Goal: Transaction & Acquisition: Obtain resource

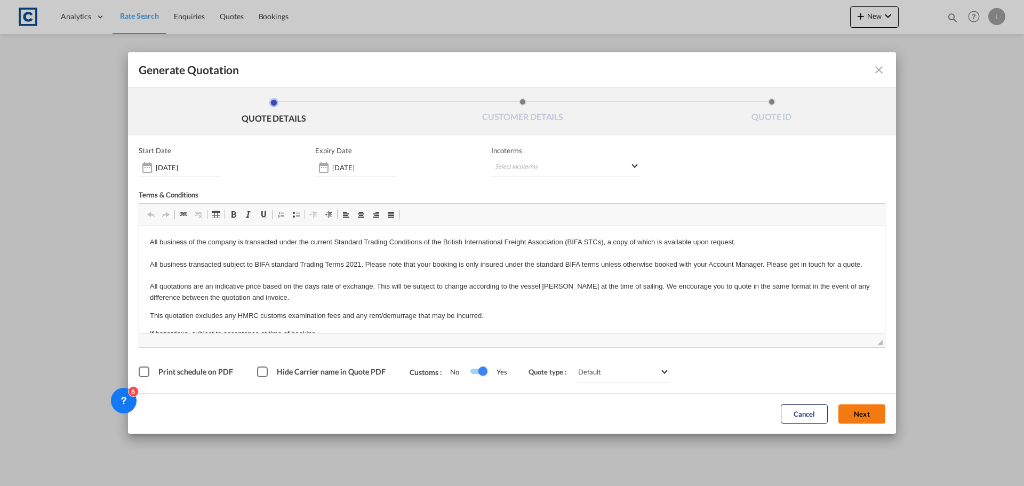
click at [872, 413] on button "Next" at bounding box center [861, 413] width 47 height 19
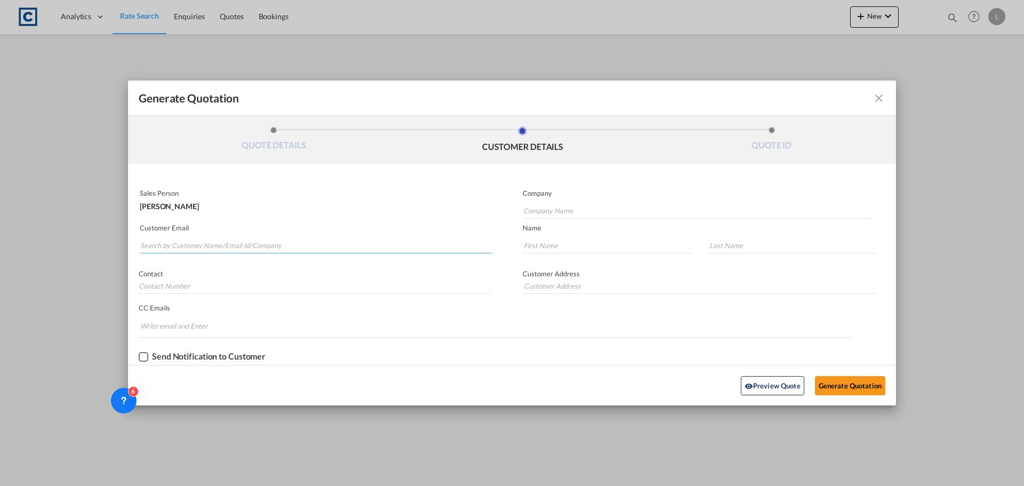
click at [243, 245] on input "Search by Customer Name/Email Id/Company" at bounding box center [315, 245] width 351 height 16
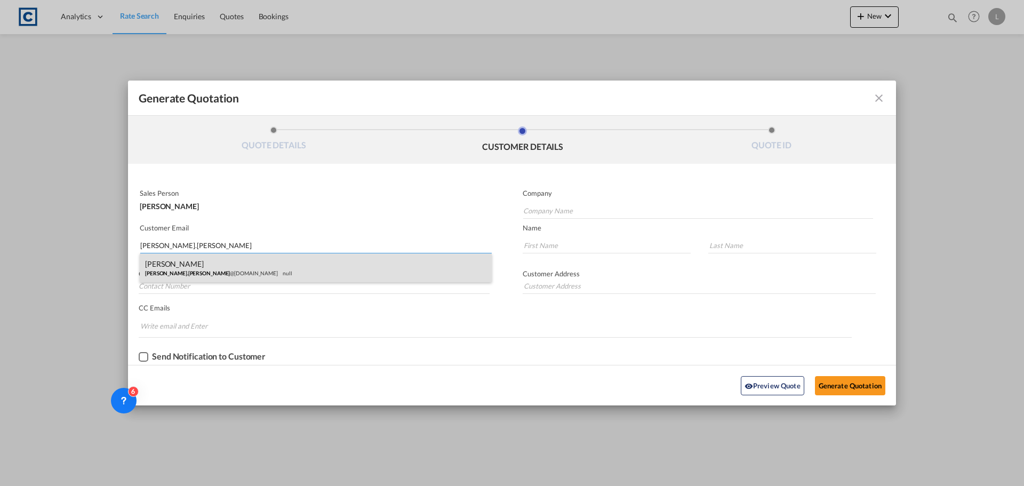
type input "[PERSON_NAME].[PERSON_NAME]"
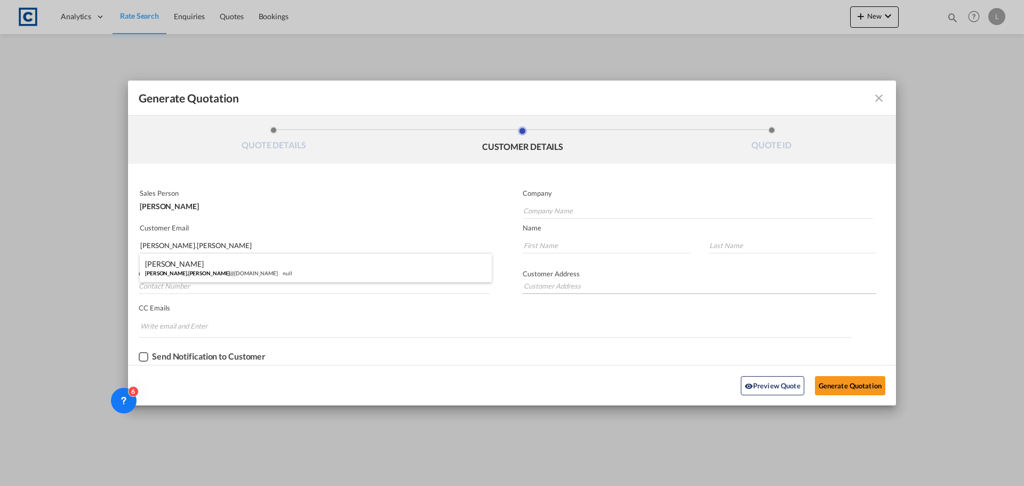
drag, startPoint x: 215, startPoint y: 267, endPoint x: 545, endPoint y: 284, distance: 330.5
click at [215, 267] on div "[PERSON_NAME] [PERSON_NAME].[PERSON_NAME] @[DOMAIN_NAME] null" at bounding box center [316, 267] width 352 height 29
type input "Equator Worldwide"
type input "[PERSON_NAME][EMAIL_ADDRESS][PERSON_NAME][DOMAIN_NAME]"
type input "[PERSON_NAME]"
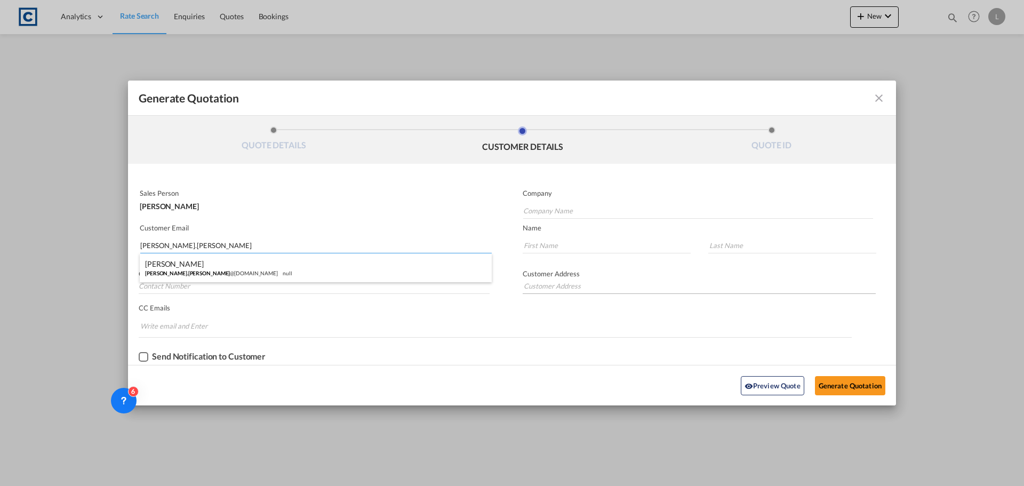
type input "Lane"
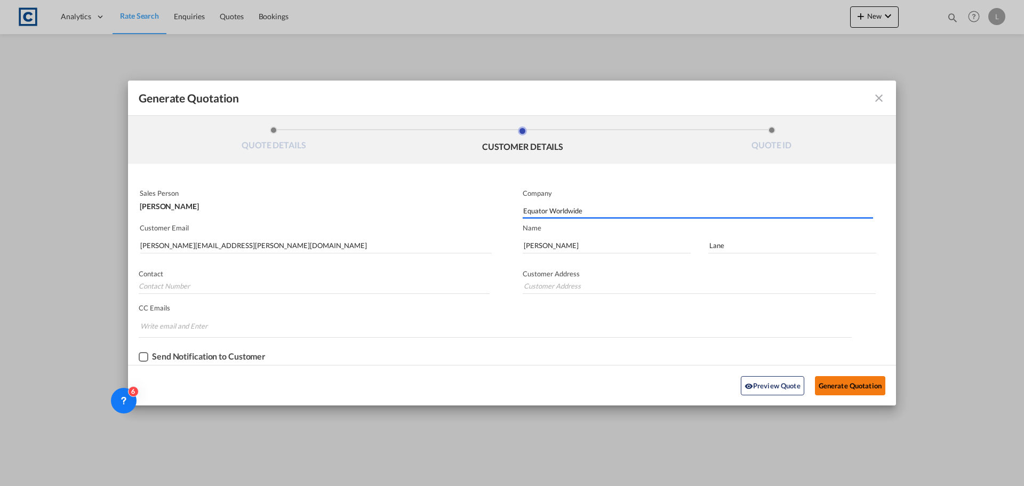
click at [855, 390] on button "Generate Quotation" at bounding box center [850, 385] width 70 height 19
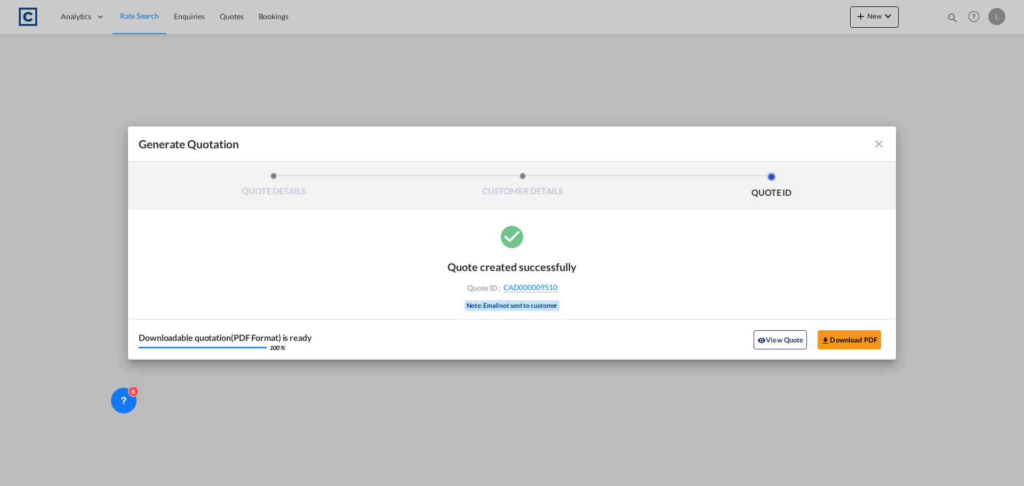
click at [825, 328] on div "Downloadable quotation(PDF Format) is ready 100 % View Quote Download PDF" at bounding box center [512, 339] width 768 height 41
click at [840, 341] on button "Download PDF" at bounding box center [848, 339] width 63 height 19
click at [881, 143] on md-icon "icon-close fg-AAA8AD cursor m-0" at bounding box center [878, 144] width 13 height 13
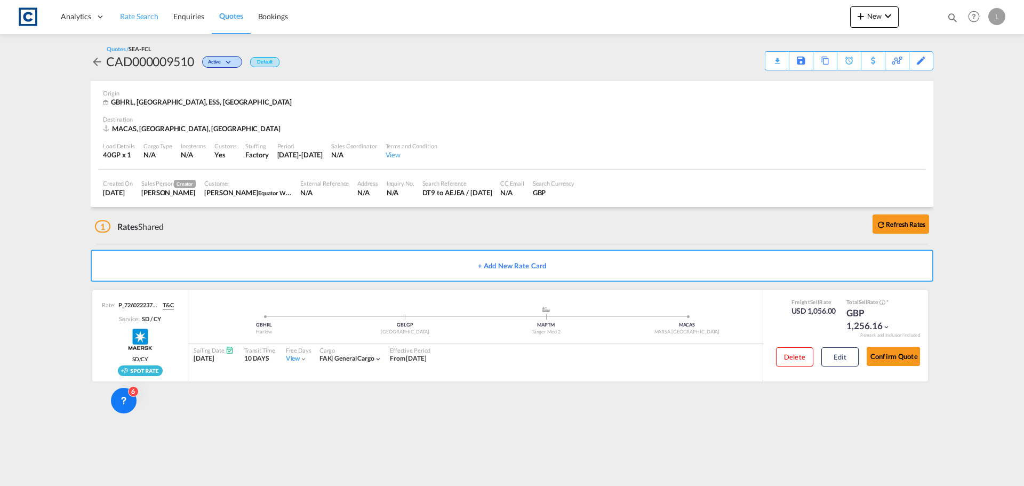
click at [126, 17] on span "Rate Search" at bounding box center [139, 16] width 38 height 9
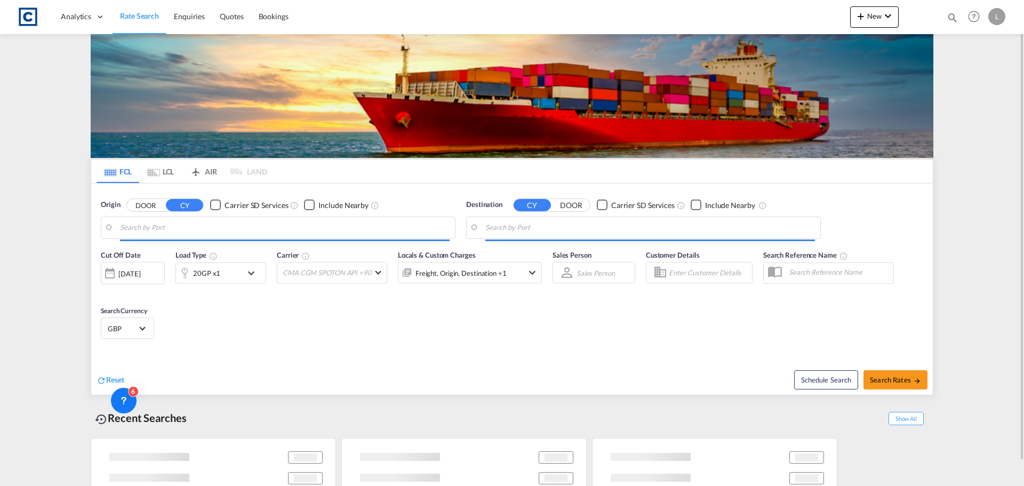
type input "GB-HA2, Harrow"
type input "[GEOGRAPHIC_DATA], MACAS"
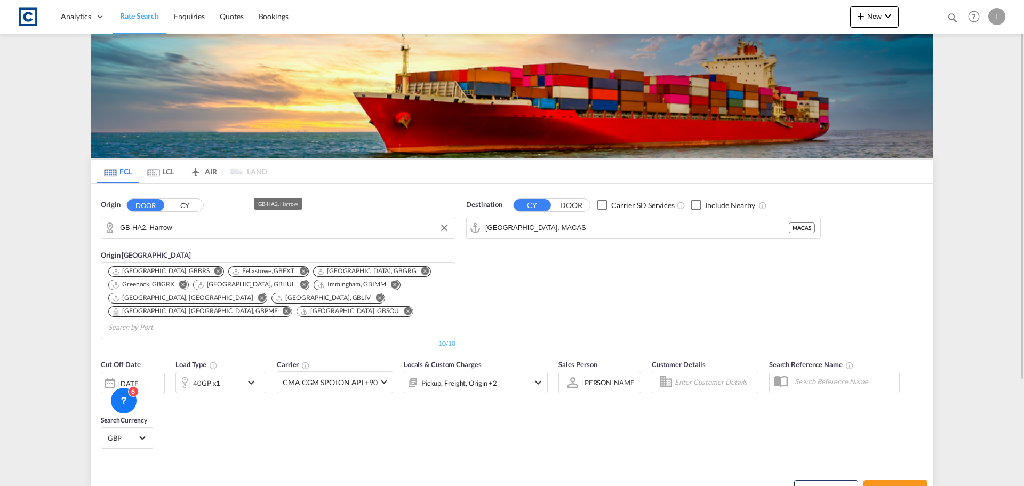
click at [153, 231] on input "GB-HA2, Harrow" at bounding box center [285, 228] width 330 height 16
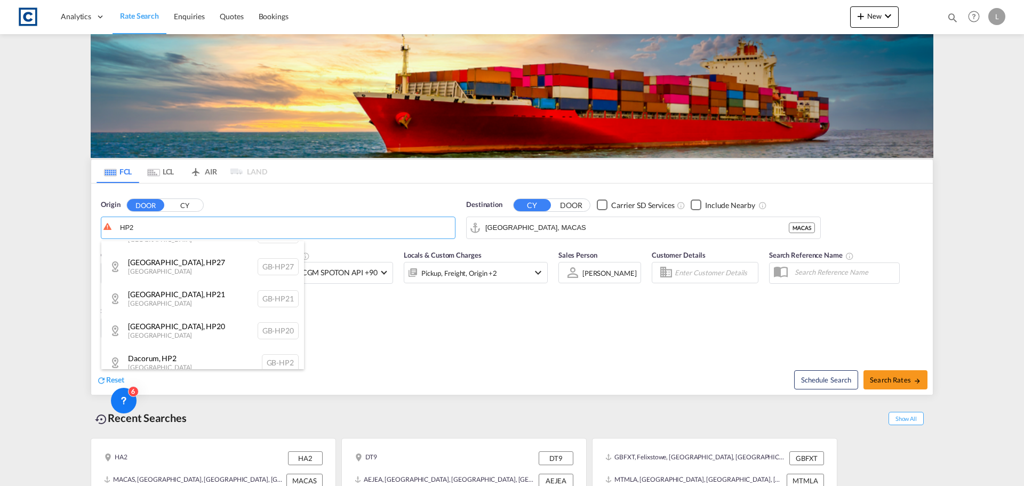
scroll to position [64, 0]
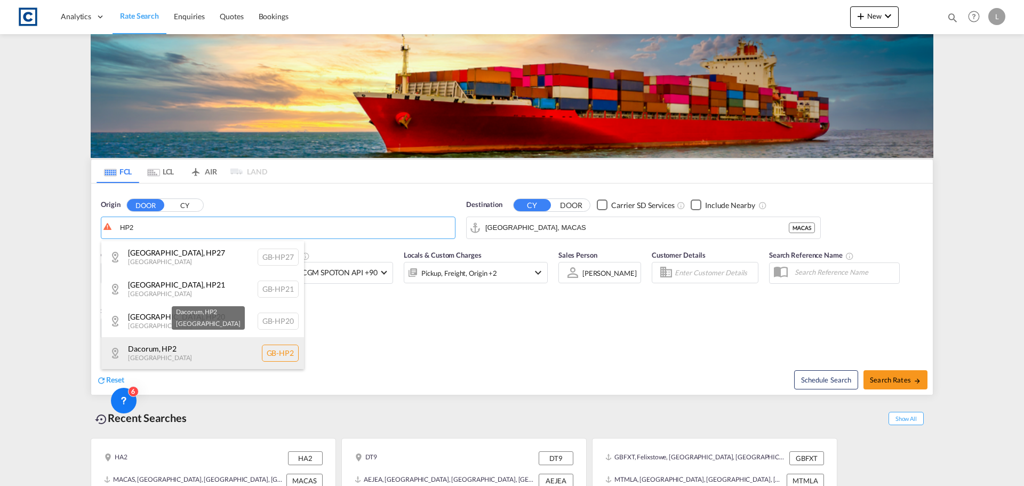
click at [258, 351] on div "Dacorum , HP2 [GEOGRAPHIC_DATA] [GEOGRAPHIC_DATA]-HP2" at bounding box center [202, 353] width 203 height 32
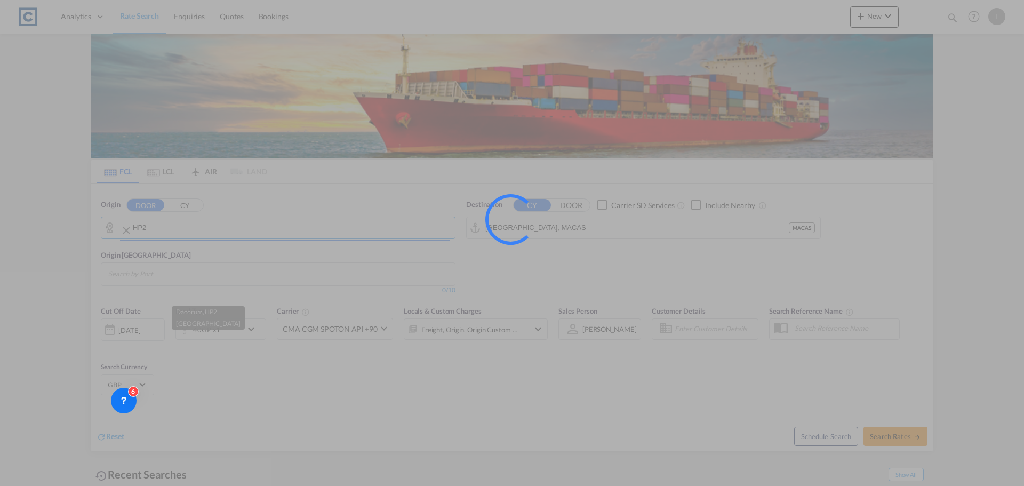
type input "GB-HP2, Dacorum"
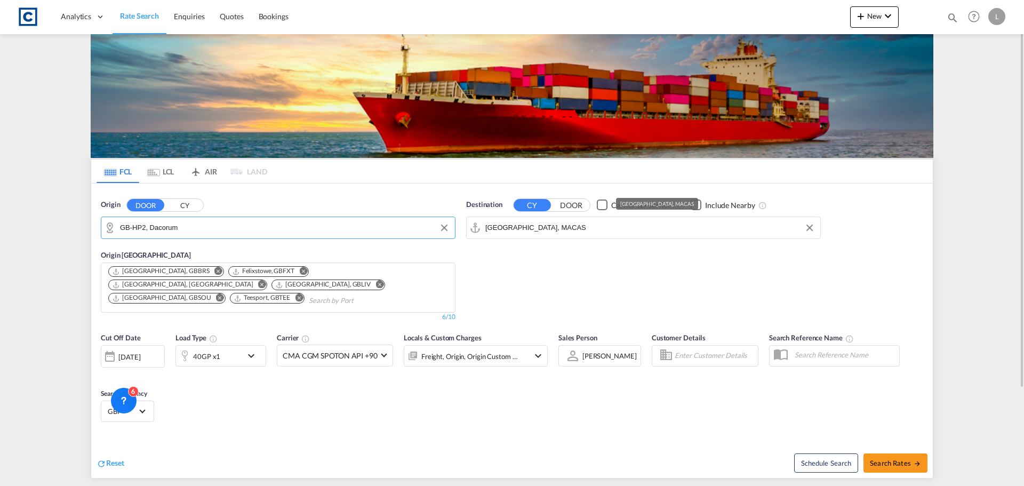
click at [534, 217] on md-input-container "[GEOGRAPHIC_DATA], MACAS" at bounding box center [644, 227] width 354 height 21
click at [527, 222] on input "[GEOGRAPHIC_DATA], MACAS" at bounding box center [650, 228] width 330 height 16
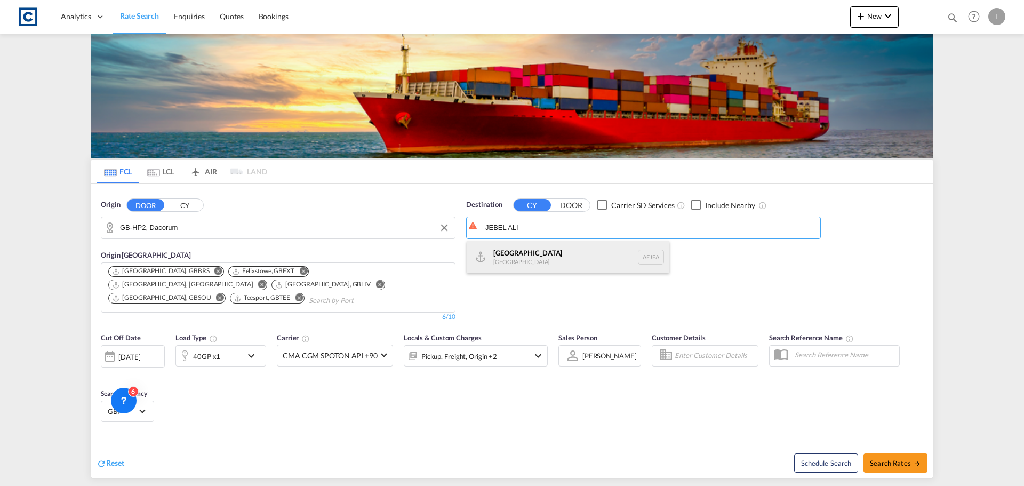
click at [510, 253] on div "[GEOGRAPHIC_DATA] [GEOGRAPHIC_DATA]" at bounding box center [568, 257] width 203 height 32
type input "[GEOGRAPHIC_DATA], [GEOGRAPHIC_DATA]"
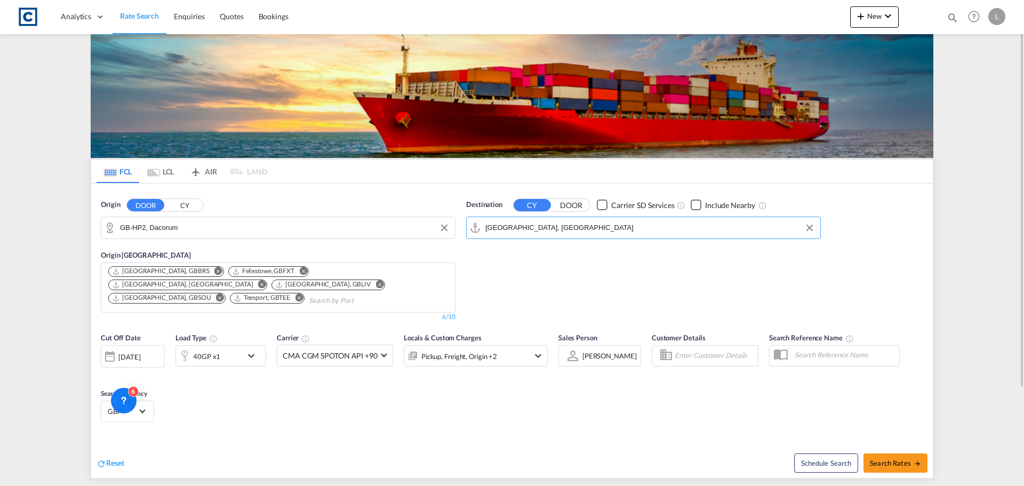
click at [226, 359] on div "40GP x1" at bounding box center [209, 355] width 66 height 21
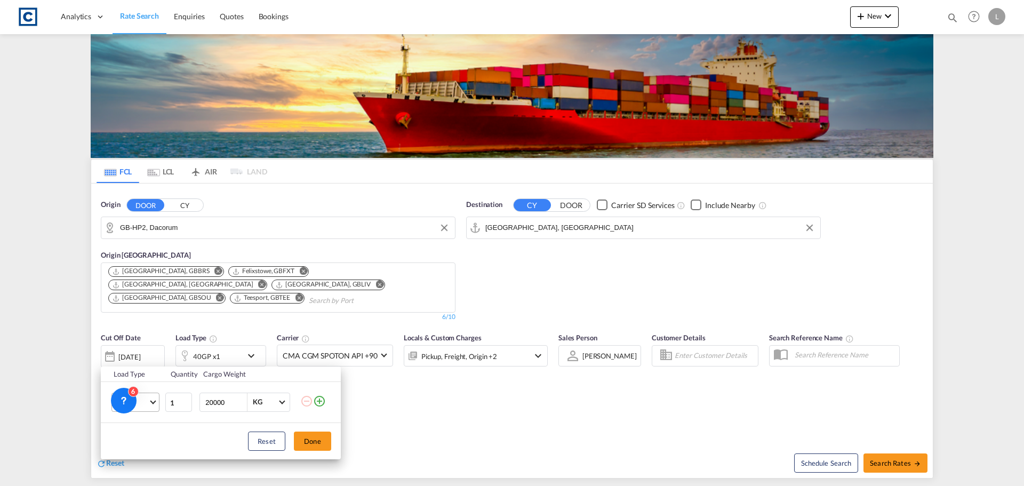
click at [156, 402] on md-select-value "40GP" at bounding box center [137, 402] width 43 height 18
click at [148, 359] on md-option "20GP" at bounding box center [145, 357] width 73 height 26
click at [323, 447] on button "Done" at bounding box center [312, 440] width 37 height 19
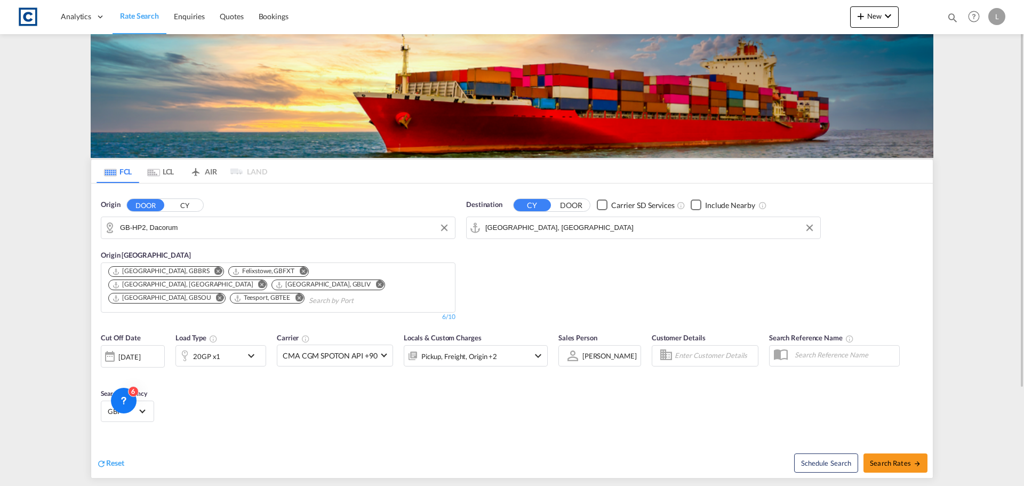
click at [140, 355] on div "[DATE]" at bounding box center [129, 357] width 22 height 10
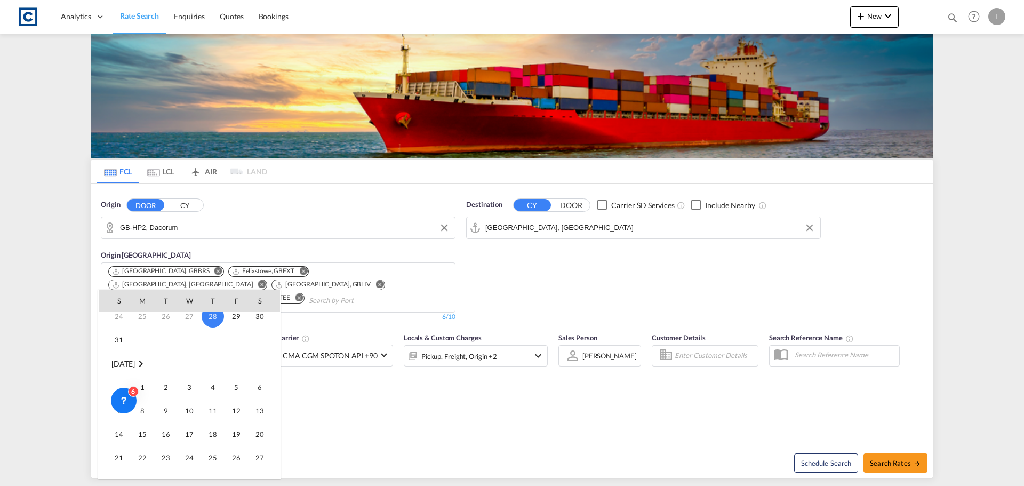
scroll to position [107, 0]
click at [141, 385] on span "1" at bounding box center [142, 381] width 21 height 21
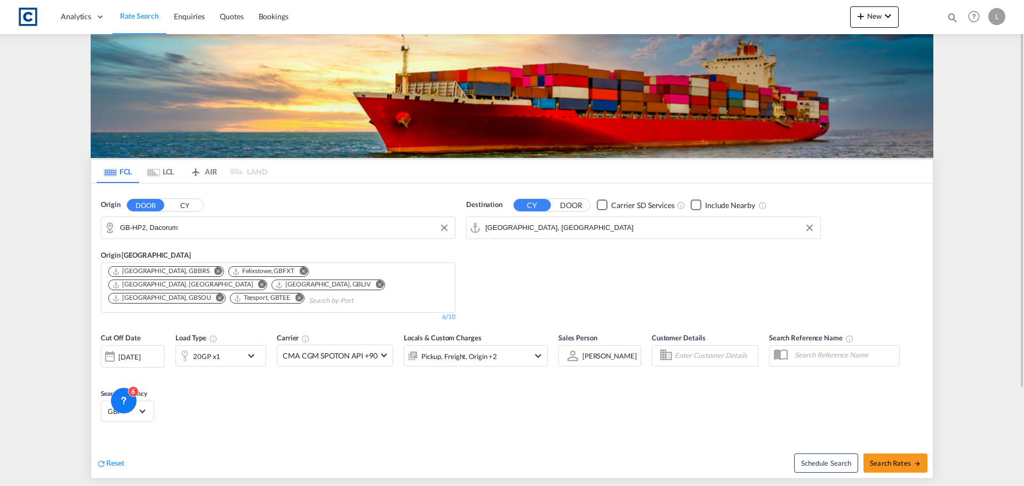
click at [501, 352] on div "Pickup, Freight, Origin +2" at bounding box center [461, 355] width 114 height 21
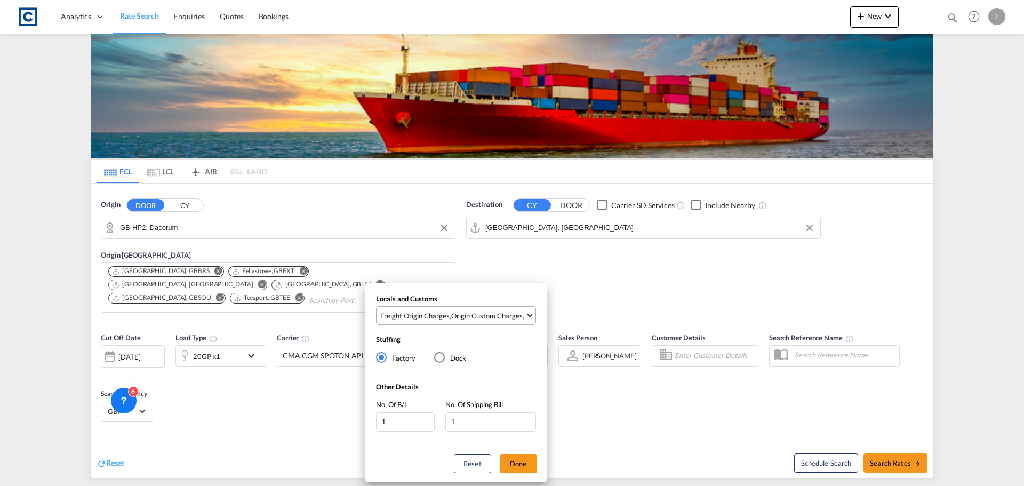
click at [505, 311] on div "Origin Custom Charges" at bounding box center [486, 316] width 71 height 10
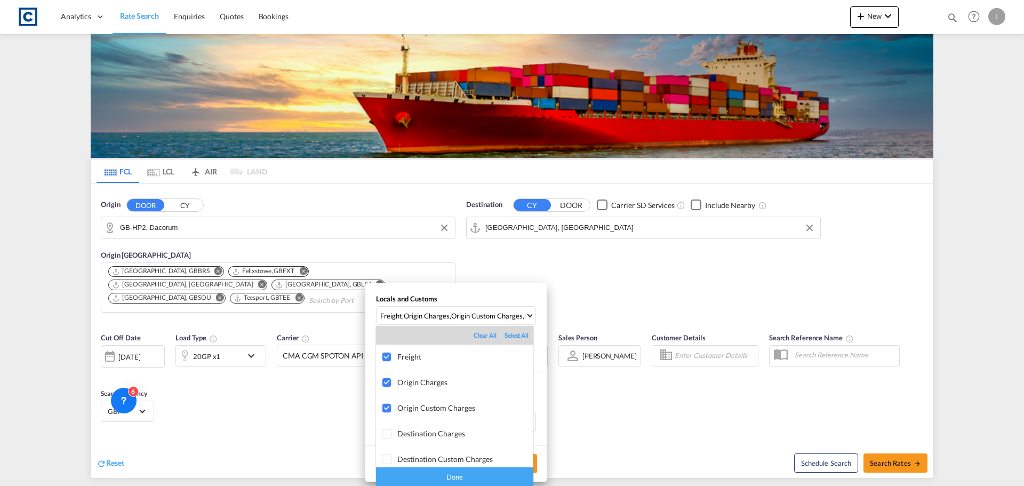
click at [494, 471] on div "Done" at bounding box center [454, 476] width 157 height 19
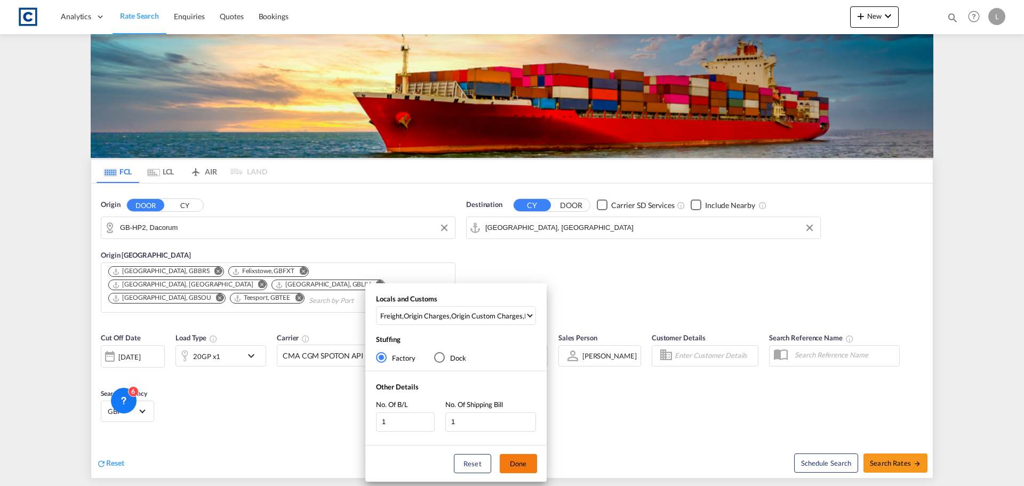
click at [521, 462] on button "Done" at bounding box center [518, 463] width 37 height 19
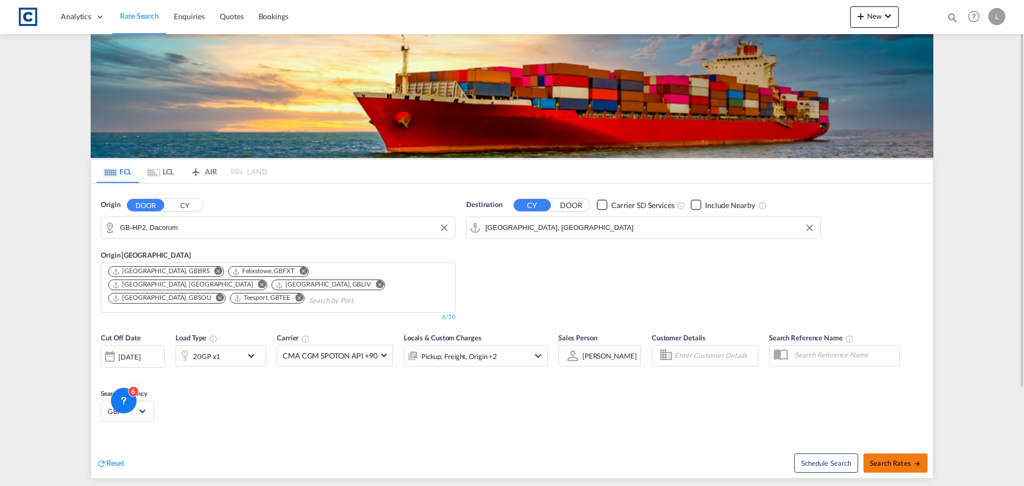
click at [877, 459] on span "Search Rates" at bounding box center [895, 463] width 51 height 9
type input "HP2 to AEJEA / [DATE]"
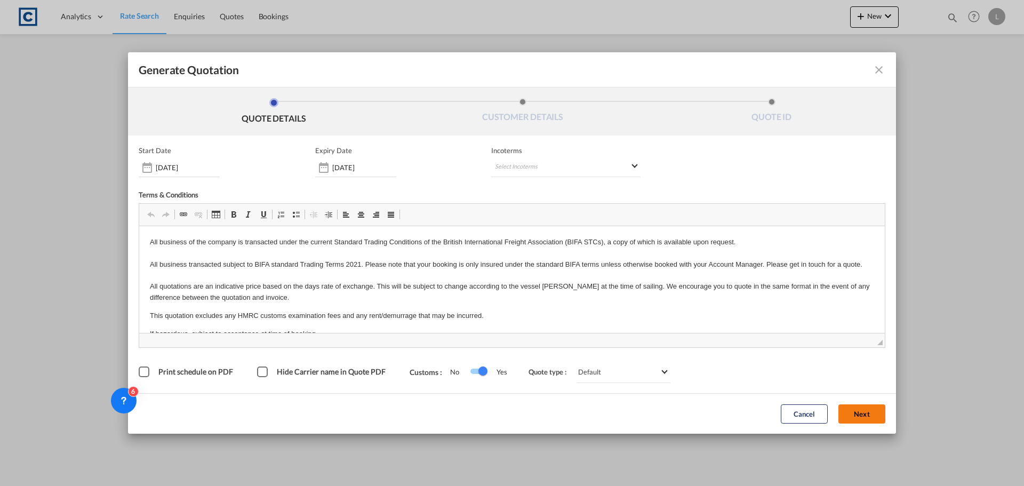
click at [878, 422] on button "Next" at bounding box center [861, 413] width 47 height 19
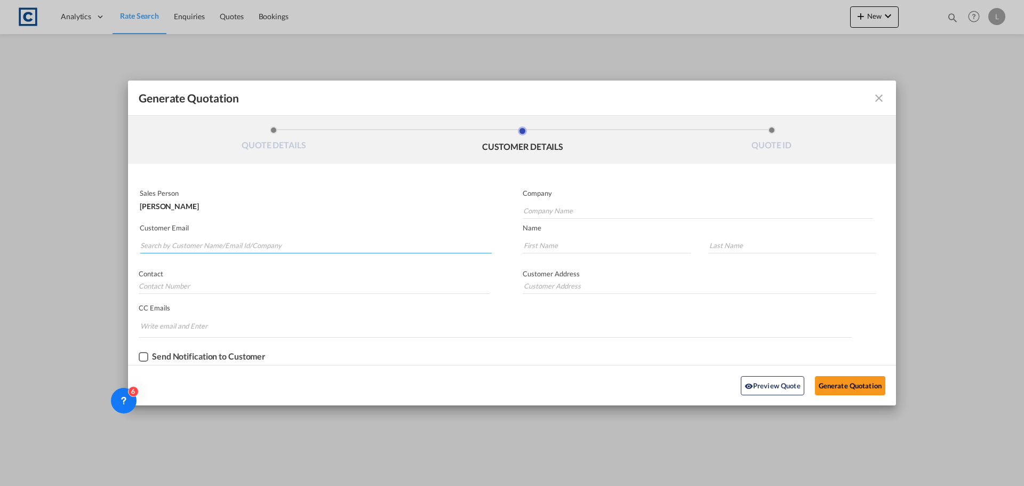
click at [266, 240] on input "Search by Customer Name/Email Id/Company" at bounding box center [315, 245] width 351 height 16
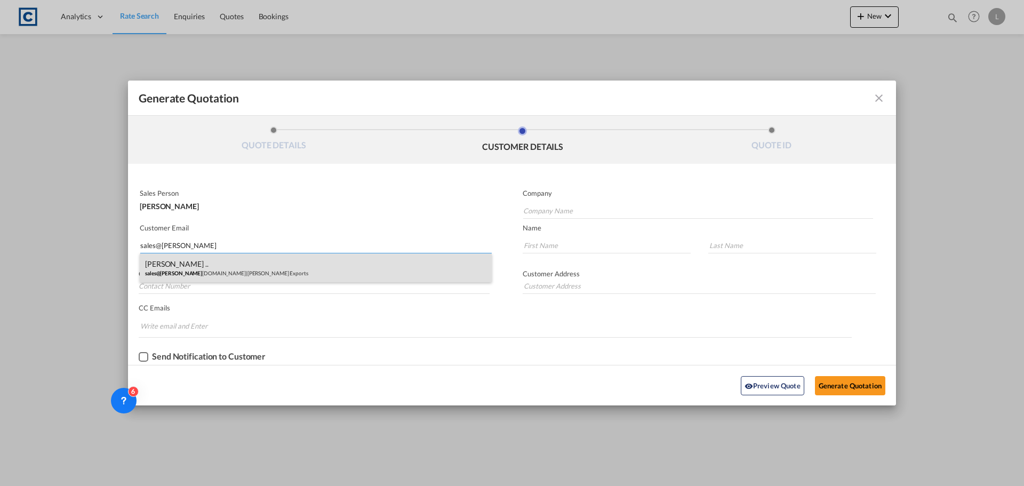
type input "sales@[PERSON_NAME]"
click at [208, 267] on div "[PERSON_NAME] .. sales@[PERSON_NAME] [DOMAIN_NAME] | [PERSON_NAME] Exports" at bounding box center [316, 267] width 352 height 29
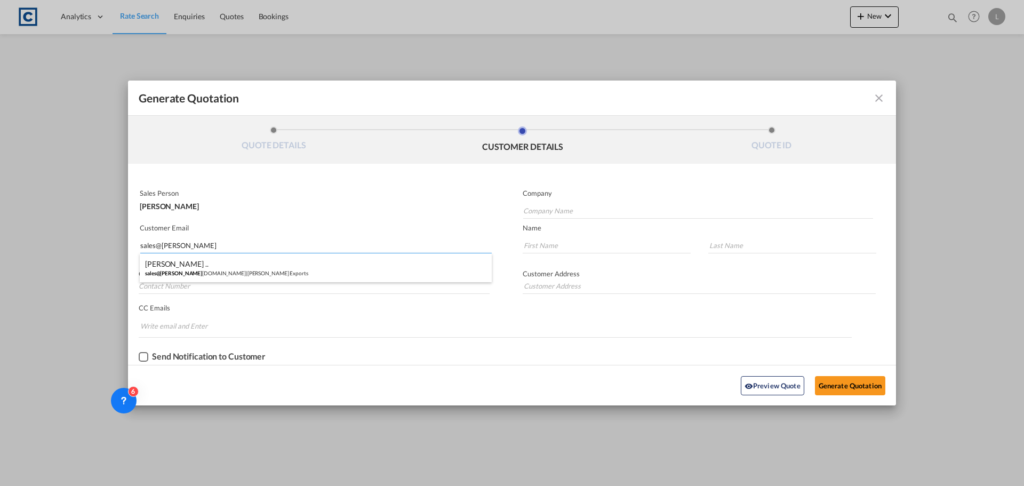
type input "[PERSON_NAME] Exports"
type input "[EMAIL_ADDRESS][DOMAIN_NAME]"
type input "[PERSON_NAME]"
type input ".."
type input "01895622142"
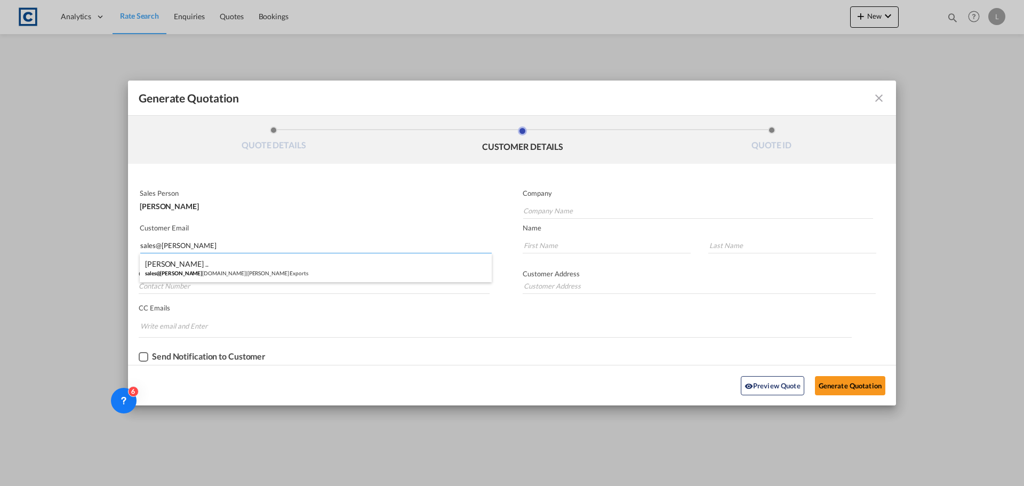
type input "[STREET_ADDRESS]"
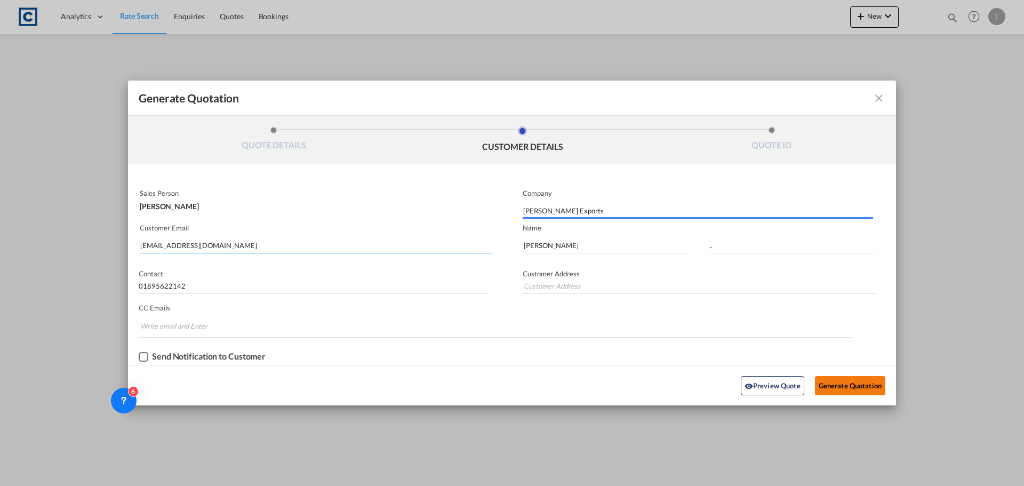
type input "[STREET_ADDRESS]"
click at [858, 387] on button "Generate Quotation" at bounding box center [850, 385] width 70 height 19
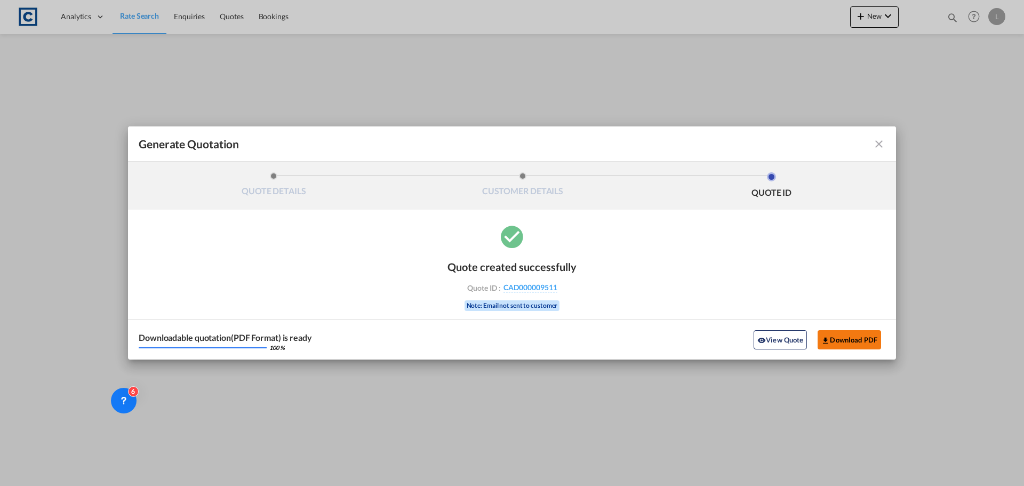
click at [862, 342] on button "Download PDF" at bounding box center [848, 339] width 63 height 19
click at [873, 148] on md-icon "icon-close fg-AAA8AD cursor m-0" at bounding box center [878, 144] width 13 height 13
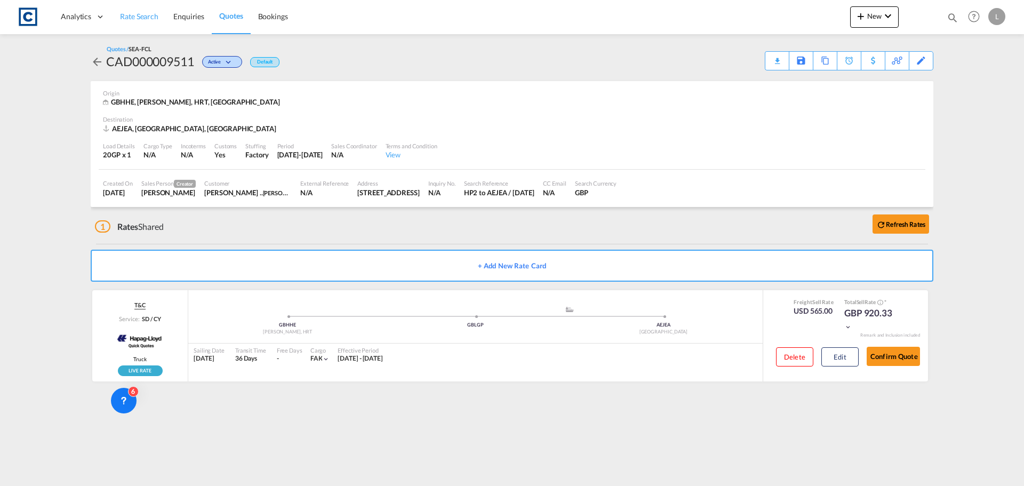
click at [157, 19] on span "Rate Search" at bounding box center [139, 16] width 38 height 9
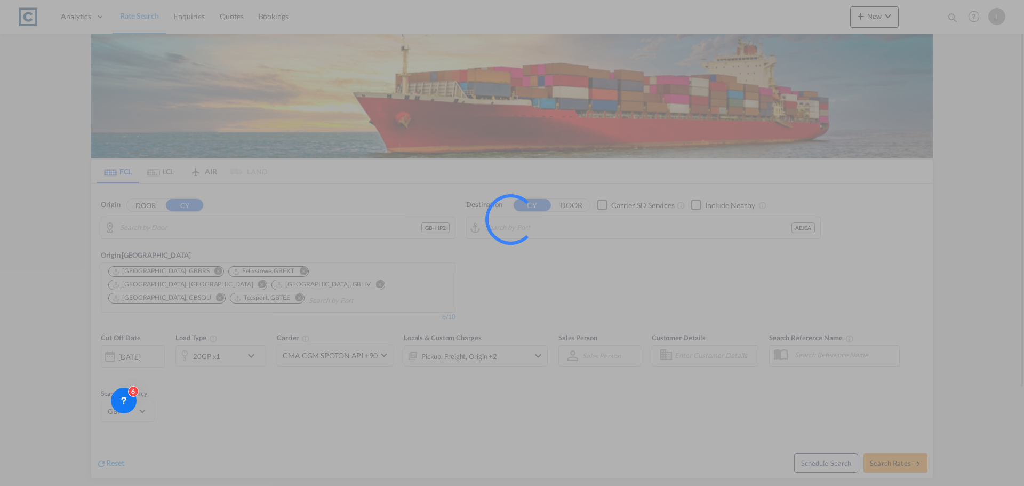
type input "GB-HP2, Dacorum"
type input "[GEOGRAPHIC_DATA], [GEOGRAPHIC_DATA]"
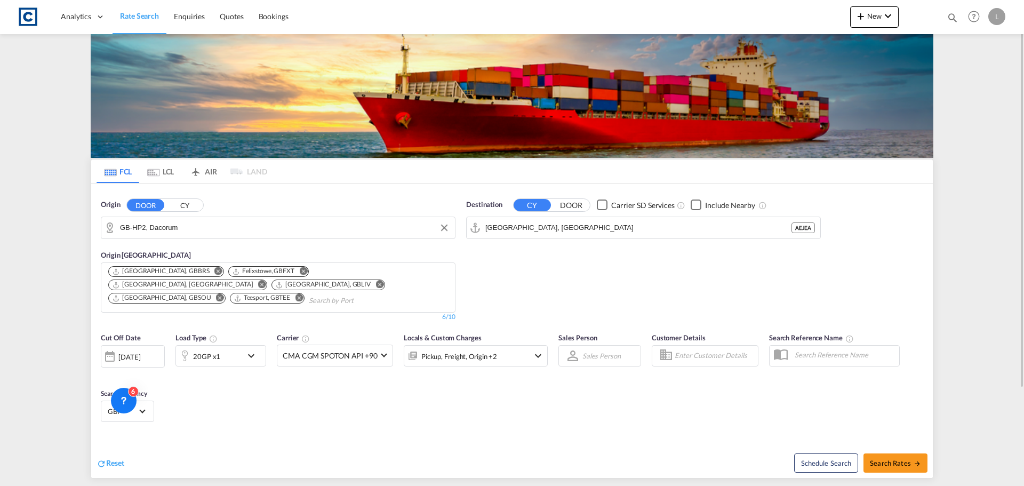
click at [190, 228] on input "GB-HP2, Dacorum" at bounding box center [285, 228] width 330 height 16
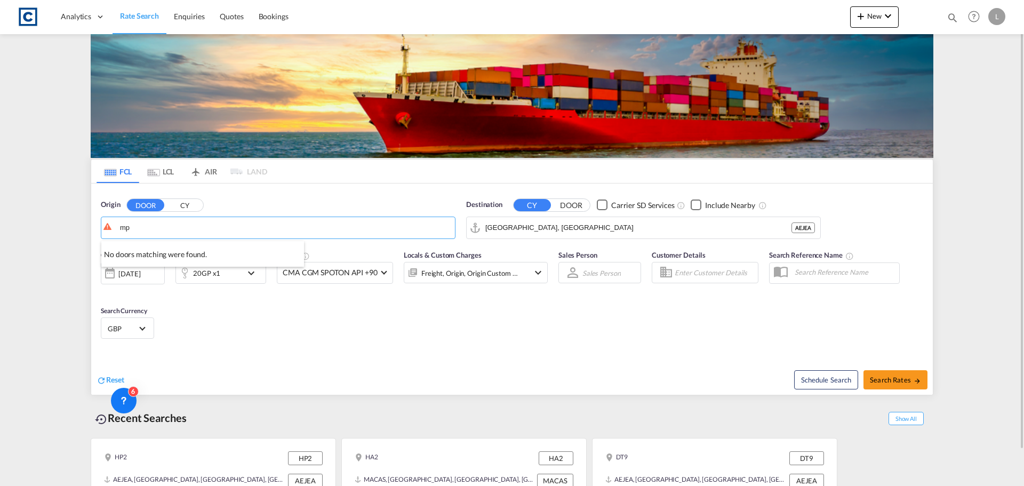
type input "m"
click at [194, 252] on div "Blaenau Gwent , NP22 [GEOGRAPHIC_DATA] [GEOGRAPHIC_DATA]-NP22" at bounding box center [202, 257] width 203 height 32
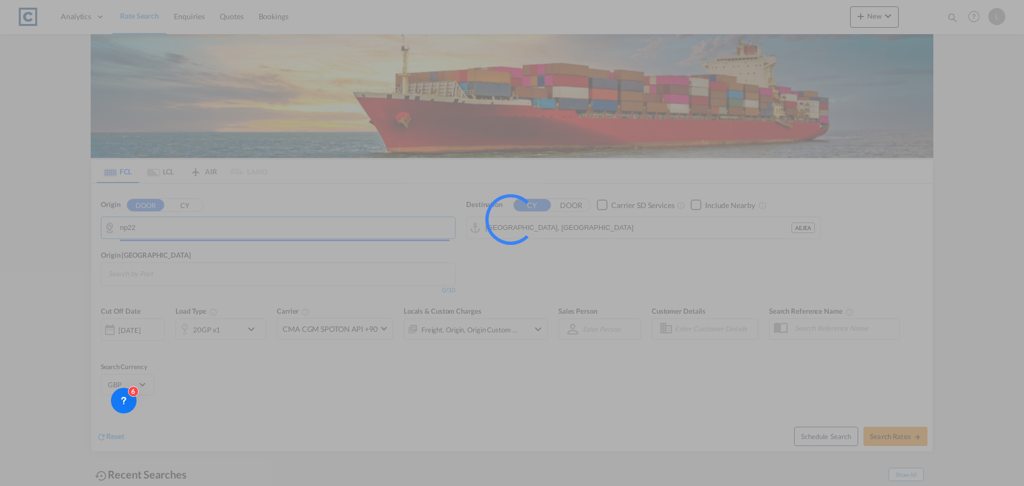
type input "GB-NP22, Blaenau Gwent"
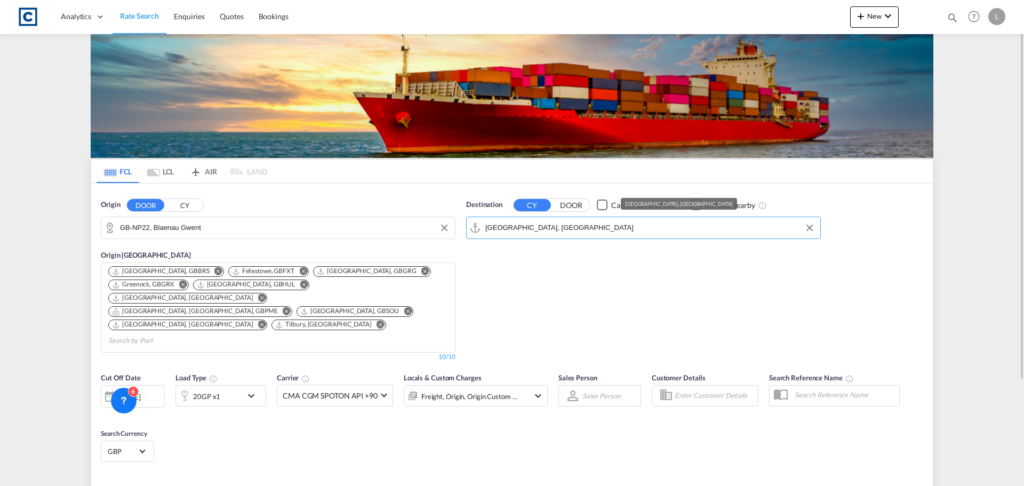
click at [585, 224] on input "[GEOGRAPHIC_DATA], [GEOGRAPHIC_DATA]" at bounding box center [650, 228] width 330 height 16
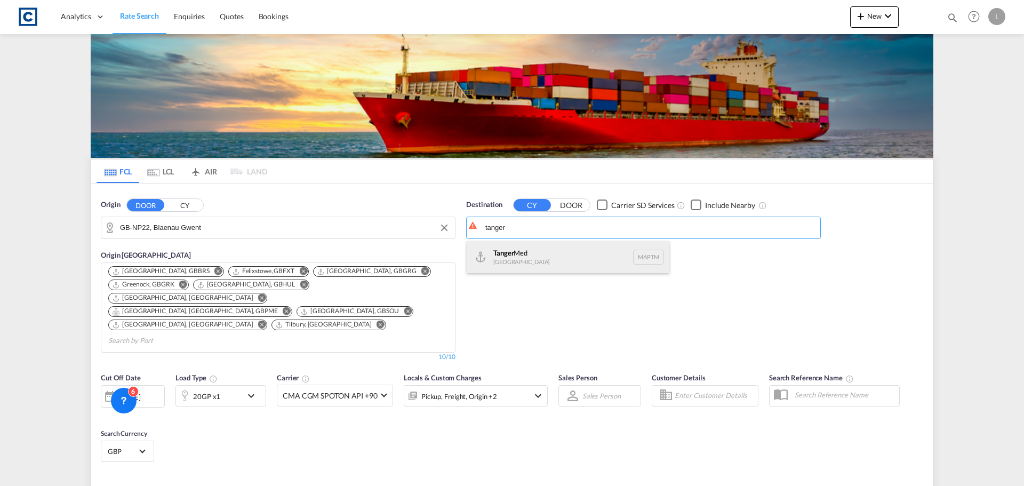
click at [615, 259] on div "Tanger Med [GEOGRAPHIC_DATA] MAPTM" at bounding box center [568, 257] width 203 height 32
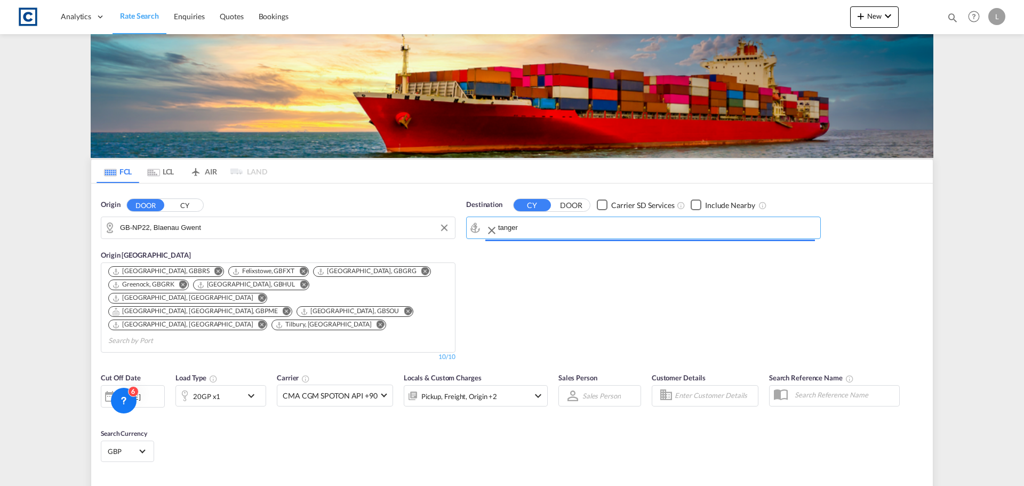
type input "Tanger Med, MAPTM"
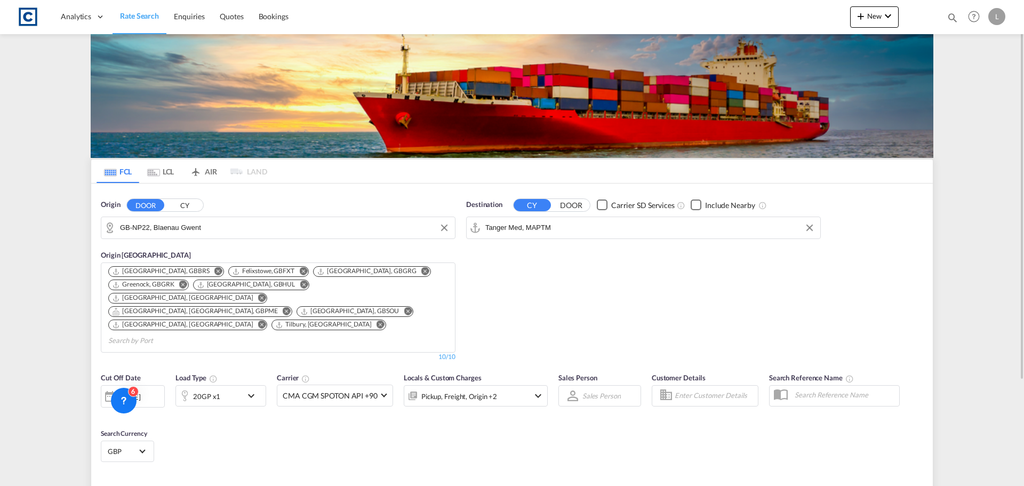
click at [230, 385] on div "20GP x1" at bounding box center [209, 395] width 66 height 21
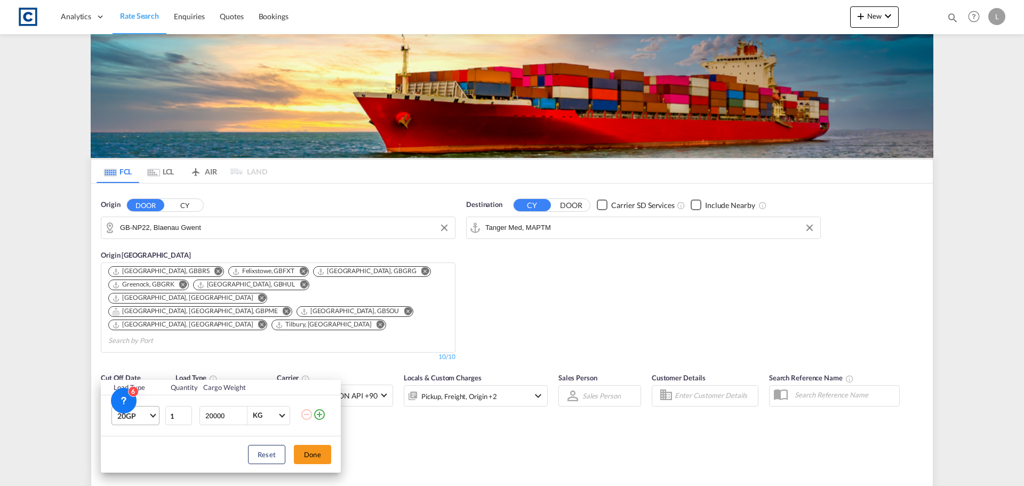
click at [137, 407] on md-select-value "20GP" at bounding box center [137, 415] width 43 height 18
click at [150, 402] on md-option "40HC" at bounding box center [145, 409] width 73 height 26
drag, startPoint x: 224, startPoint y: 414, endPoint x: 136, endPoint y: 411, distance: 88.6
click at [136, 411] on tr "40HC 1 20000 KG KG" at bounding box center [221, 415] width 240 height 41
type input "20000"
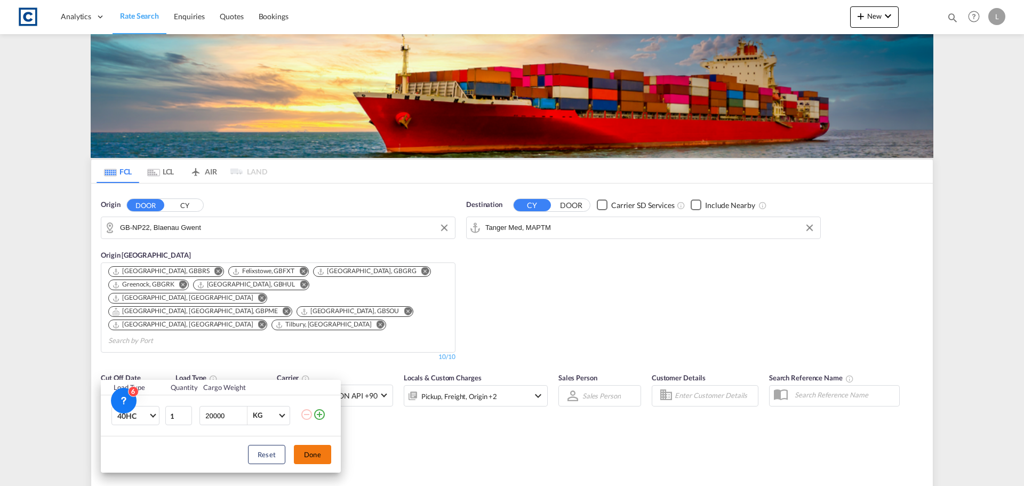
click at [313, 460] on button "Done" at bounding box center [312, 454] width 37 height 19
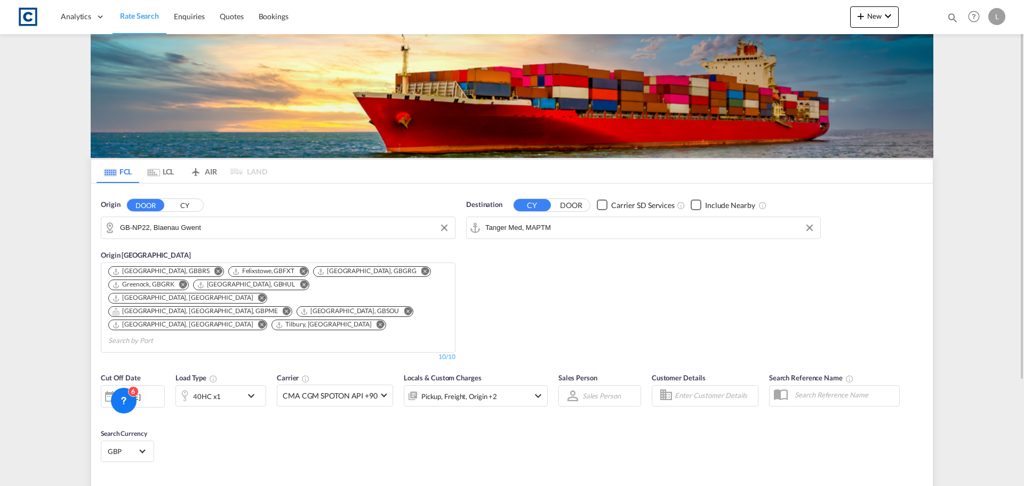
click at [140, 392] on div "[DATE]" at bounding box center [129, 397] width 22 height 10
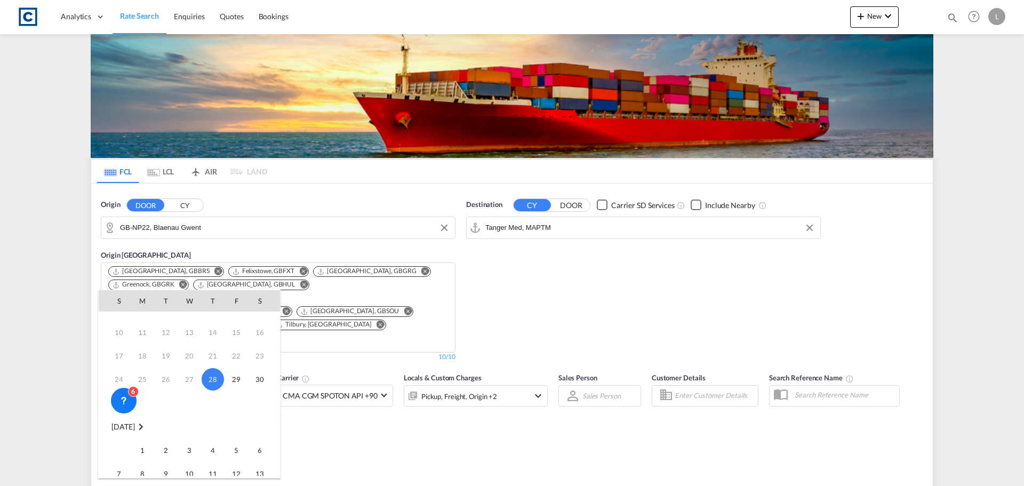
scroll to position [53, 0]
click at [143, 432] on span "1" at bounding box center [142, 434] width 21 height 21
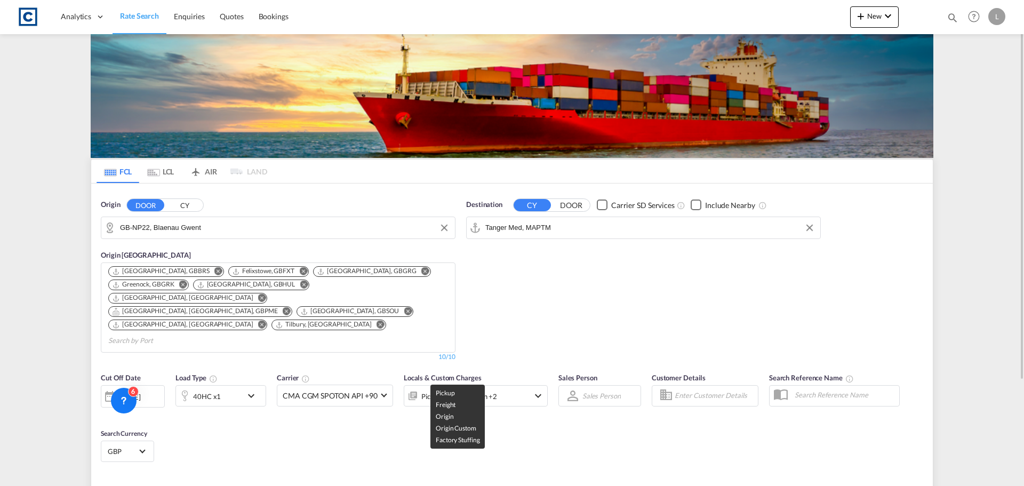
click at [470, 389] on div "Pickup, Freight, Origin +2" at bounding box center [459, 396] width 76 height 15
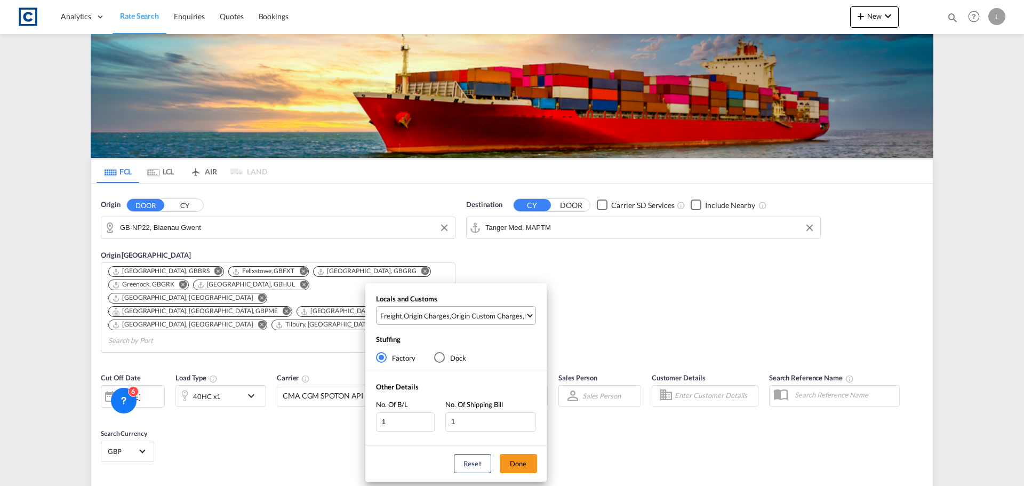
click at [488, 315] on div "Origin Custom Charges" at bounding box center [486, 316] width 71 height 10
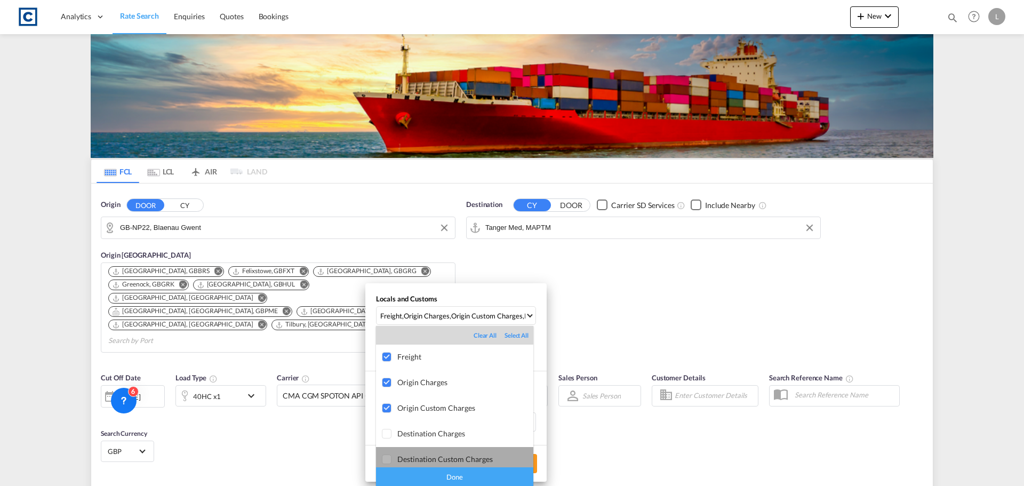
click at [467, 467] on md-option "Destination Custom Charges" at bounding box center [454, 460] width 157 height 26
click at [388, 459] on div at bounding box center [387, 459] width 11 height 11
click at [400, 475] on div "Done" at bounding box center [454, 476] width 157 height 19
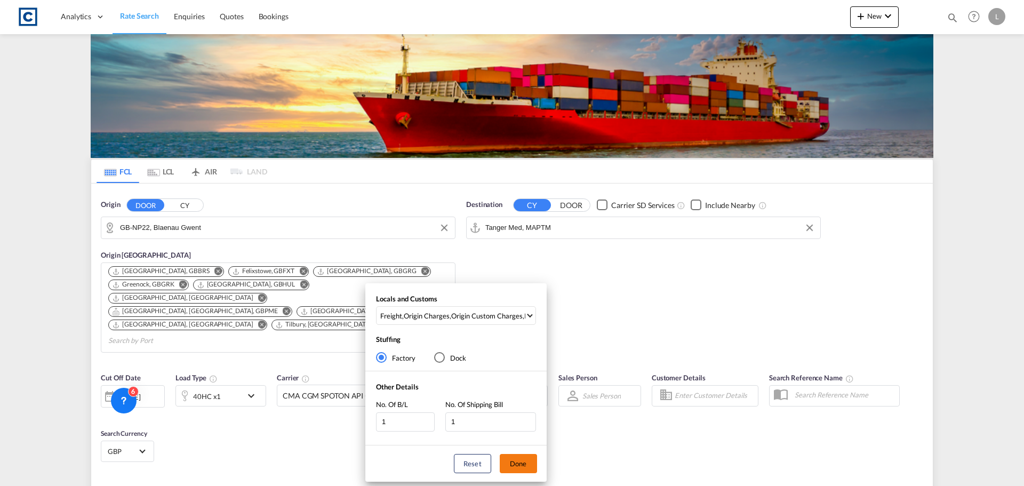
click at [512, 463] on button "Done" at bounding box center [518, 463] width 37 height 19
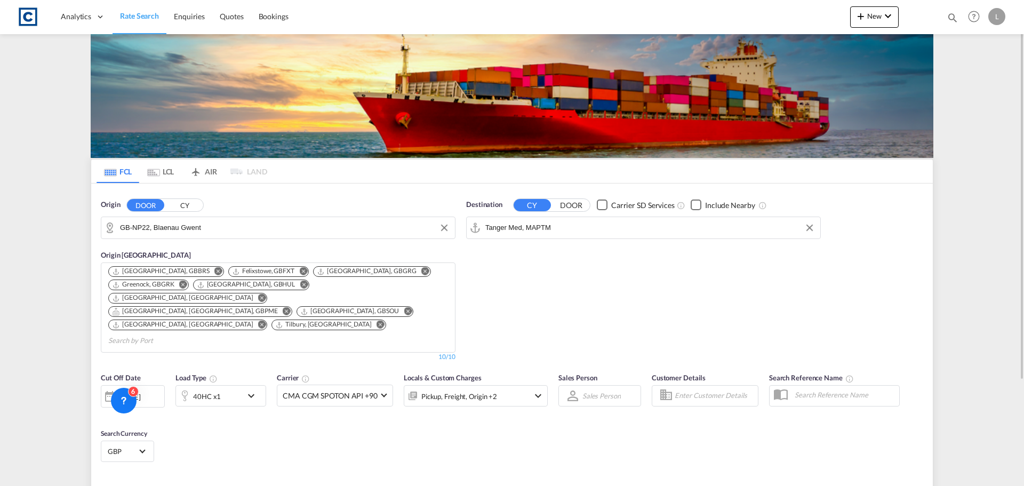
type input "NP22 to MAPTM / [DATE]"
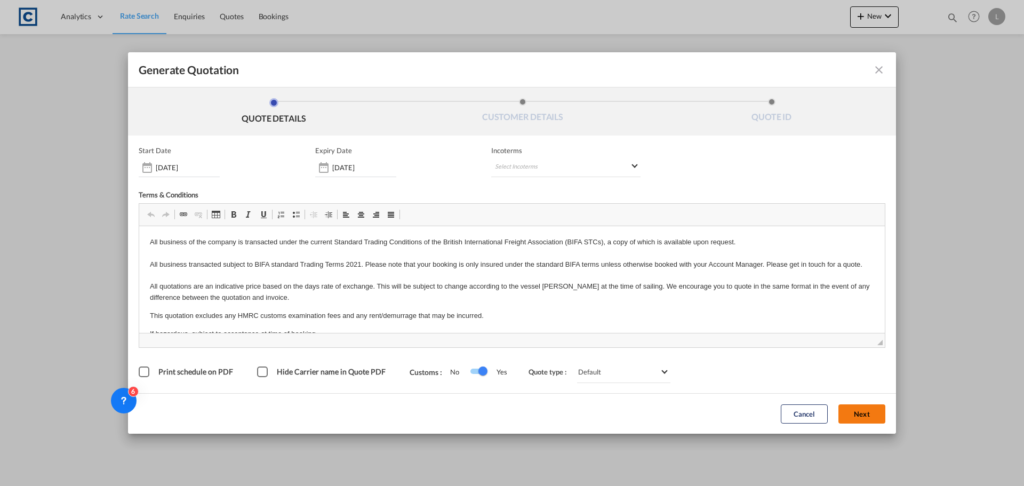
click at [873, 416] on button "Next" at bounding box center [861, 413] width 47 height 19
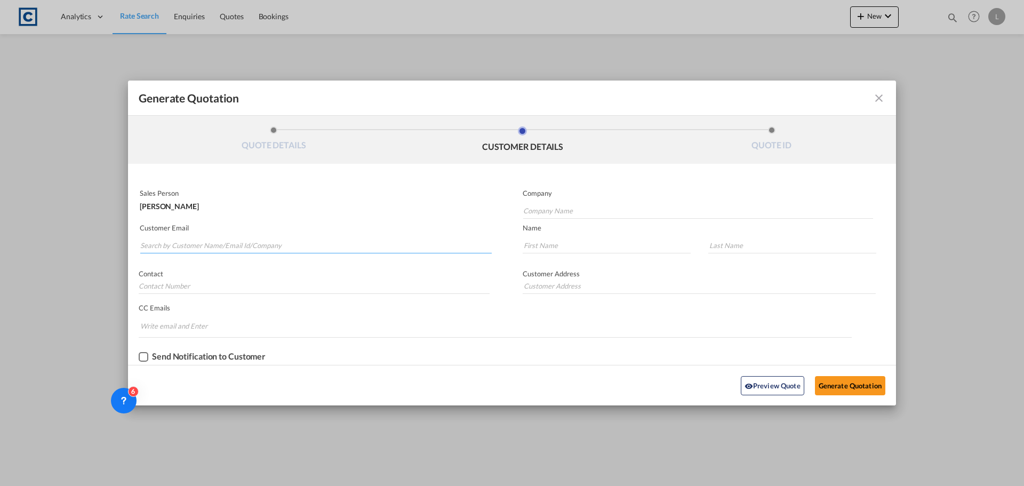
click at [307, 239] on input "Search by Customer Name/Email Id/Company" at bounding box center [315, 245] width 351 height 16
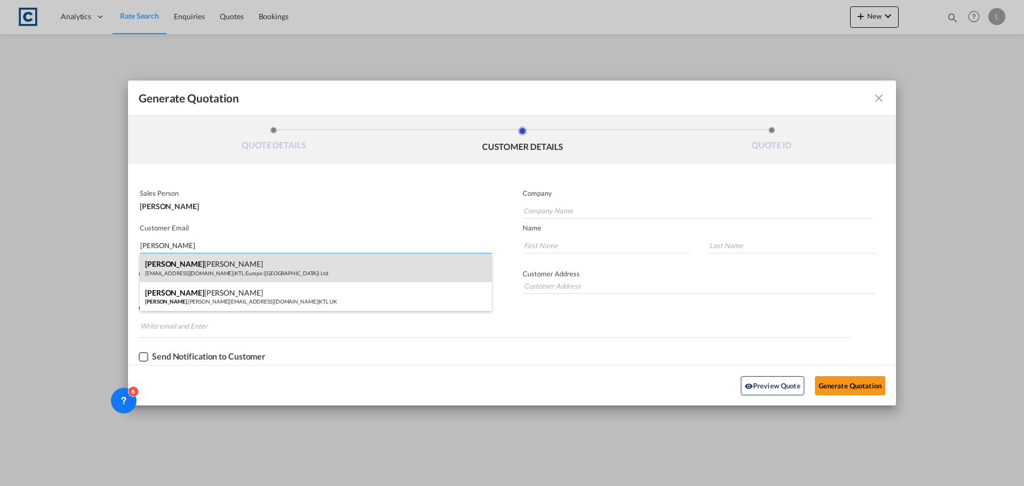
type input "[PERSON_NAME]"
click at [245, 267] on div "[PERSON_NAME] [EMAIL_ADDRESS][DOMAIN_NAME] | KTL Europe ([GEOGRAPHIC_DATA]) Ltd" at bounding box center [316, 267] width 352 height 29
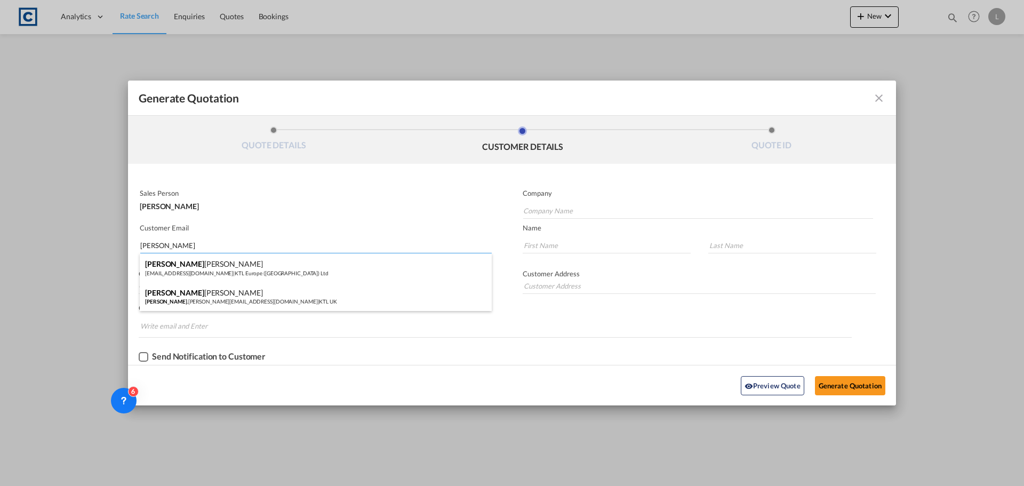
type input "KTL Europe ([GEOGRAPHIC_DATA]) Ltd"
type input "[EMAIL_ADDRESS][DOMAIN_NAME]"
type input "[PERSON_NAME]"
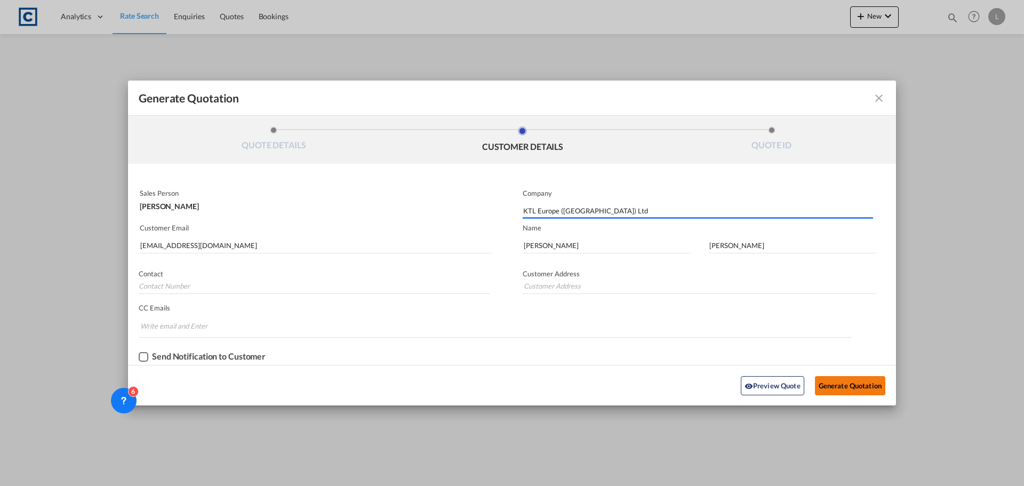
click at [864, 389] on button "Generate Quotation" at bounding box center [850, 385] width 70 height 19
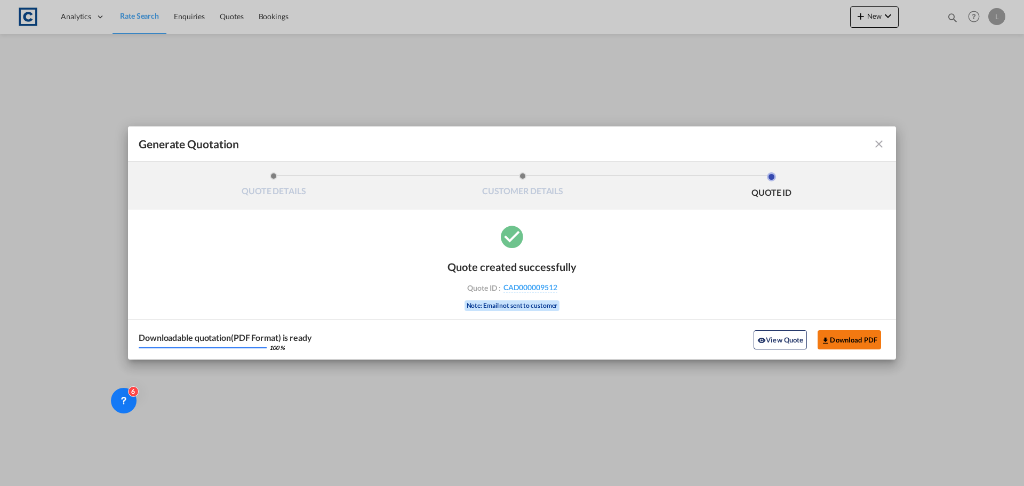
click at [846, 340] on button "Download PDF" at bounding box center [848, 339] width 63 height 19
click at [879, 147] on md-icon "icon-close fg-AAA8AD cursor m-0" at bounding box center [878, 144] width 13 height 13
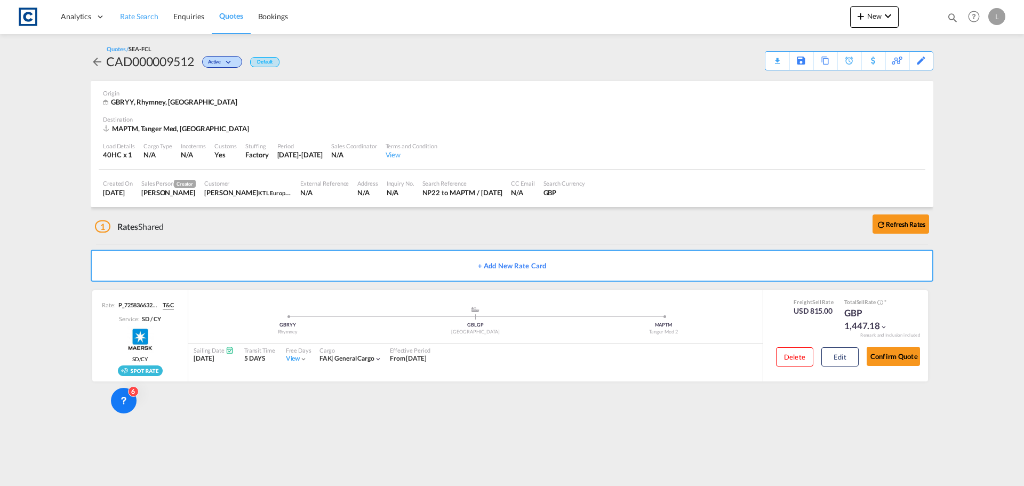
click at [134, 15] on span "Rate Search" at bounding box center [139, 16] width 38 height 9
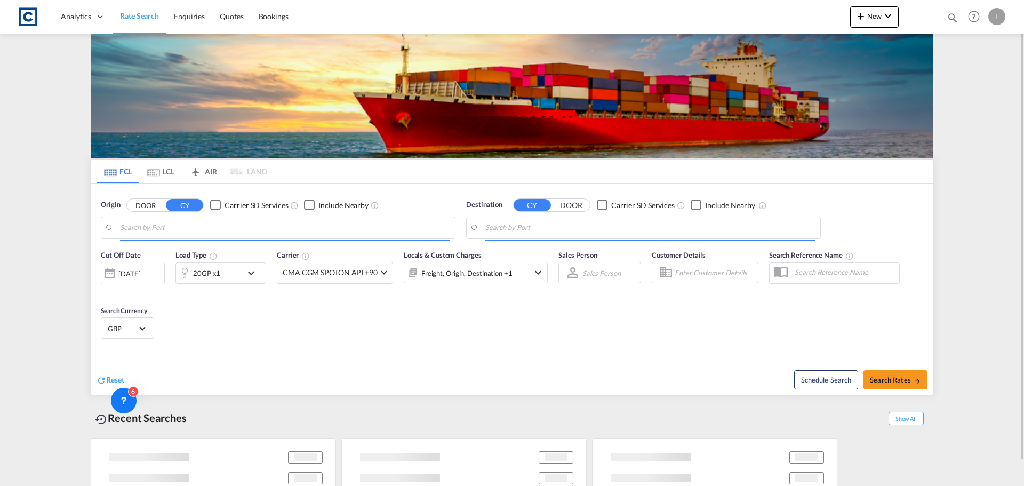
type input "GB-NP22, Blaenau Gwent"
type input "Tanger Med, MAPTM"
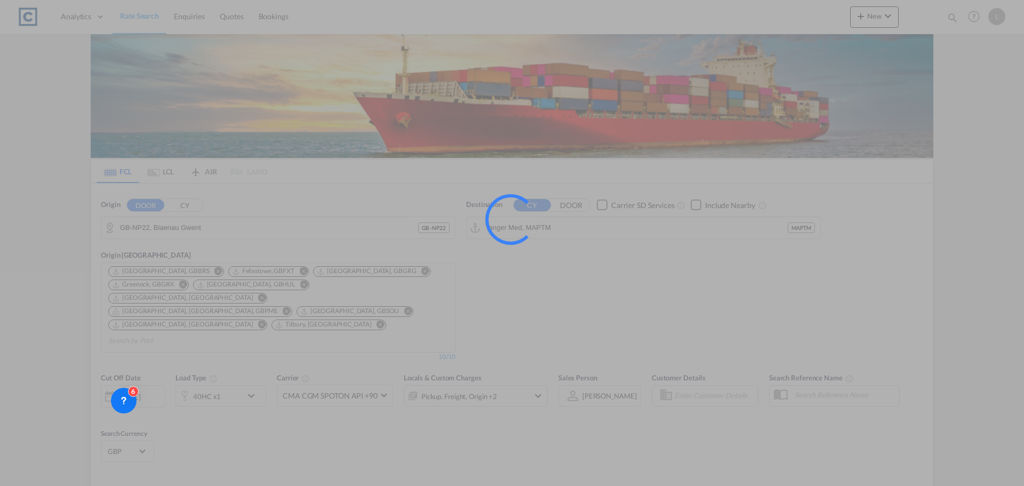
click at [149, 224] on input "GB-NP22, Blaenau Gwent" at bounding box center [269, 228] width 298 height 16
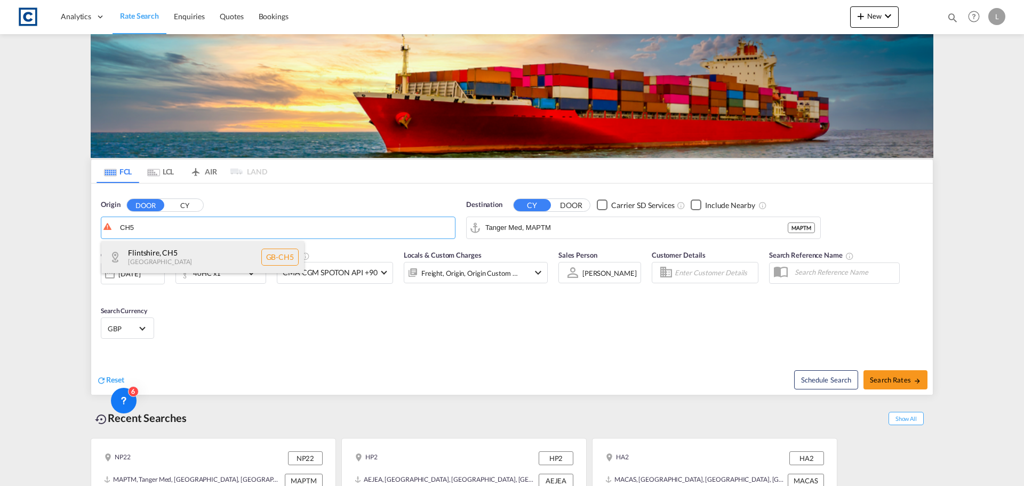
click at [154, 251] on div "[GEOGRAPHIC_DATA] , [GEOGRAPHIC_DATA] [GEOGRAPHIC_DATA]-CH5" at bounding box center [202, 257] width 203 height 32
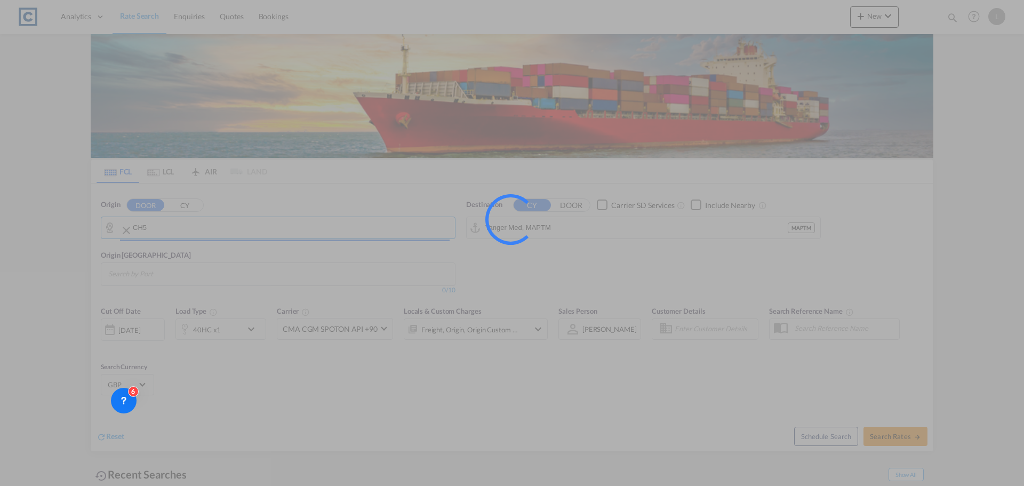
type input "GB-CH5, [GEOGRAPHIC_DATA]"
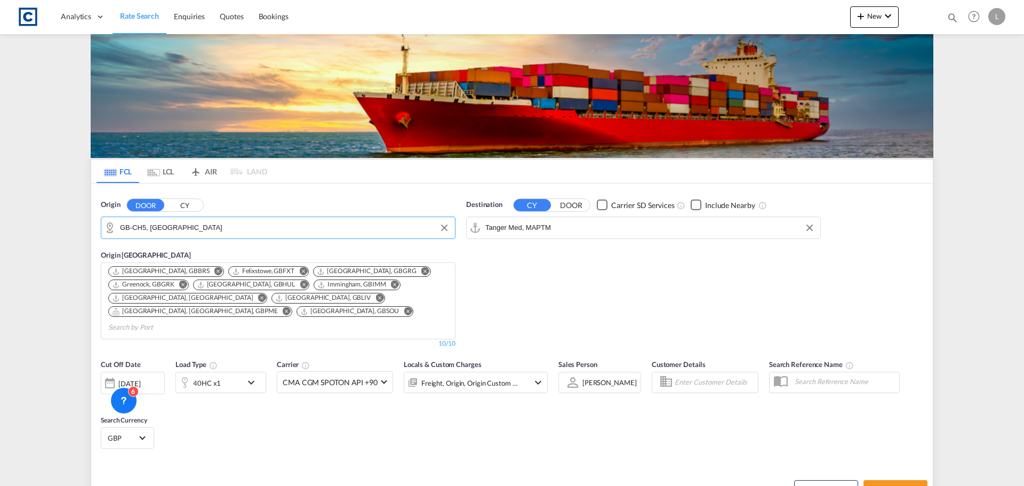
click at [572, 227] on input "Tanger Med, MAPTM" at bounding box center [650, 228] width 330 height 16
click at [127, 199] on button "DOOR" at bounding box center [145, 205] width 37 height 12
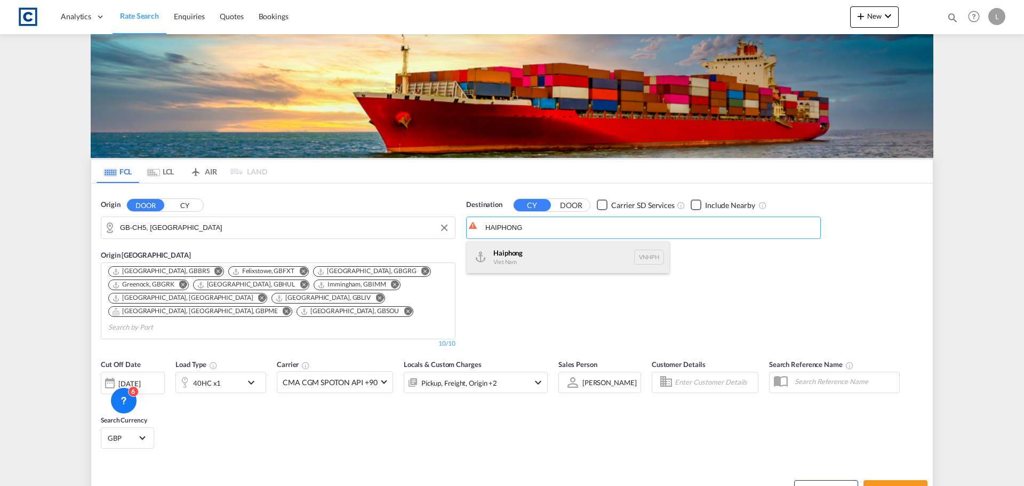
click at [559, 258] on div "Haiphong Viet Nam VNHPH" at bounding box center [568, 257] width 203 height 32
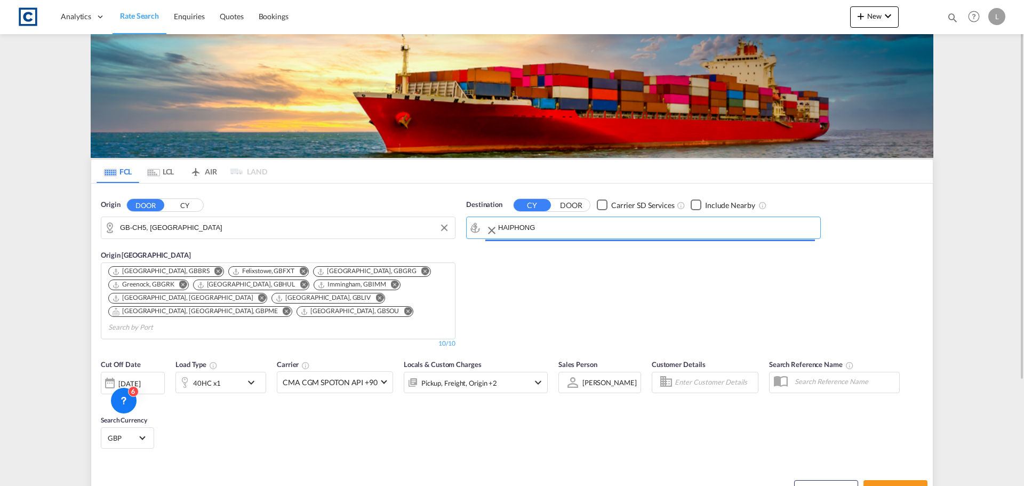
type input "Haiphong, VNHPH"
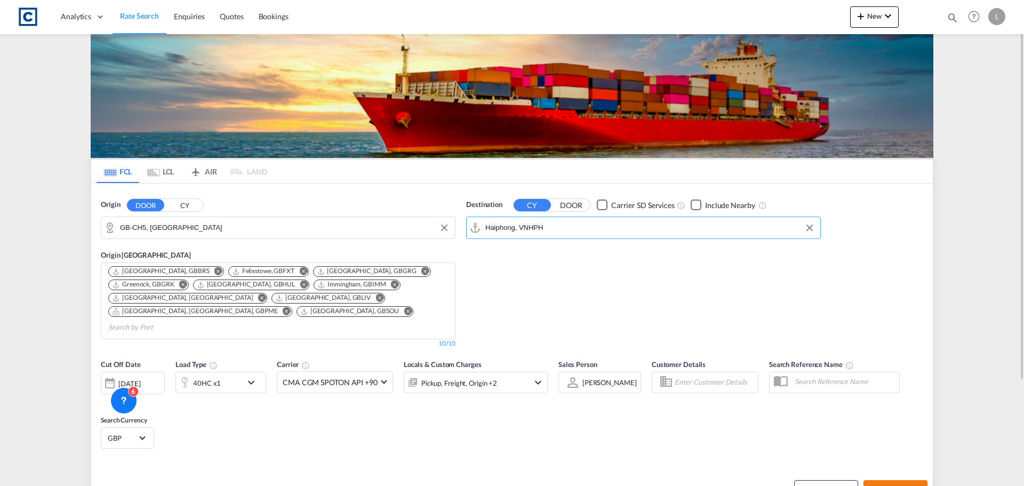
click at [897, 485] on span "Search Rates" at bounding box center [895, 489] width 51 height 9
type input "CH5 to VNHPH / [DATE]"
